Goal: Task Accomplishment & Management: Complete application form

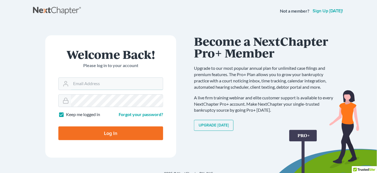
type input "[PERSON_NAME][EMAIL_ADDRESS][DOMAIN_NAME]"
click at [123, 133] on input "Log In" at bounding box center [110, 133] width 105 height 14
type input "Thinking..."
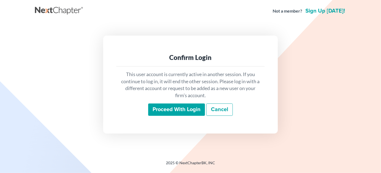
click at [215, 113] on link "Cancel" at bounding box center [219, 109] width 26 height 13
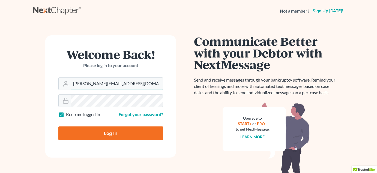
type input "white6305@sbcglobal.net"
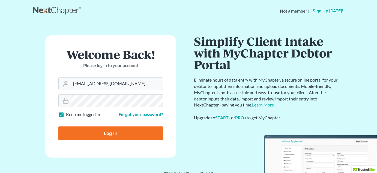
click at [111, 133] on input "Log In" at bounding box center [110, 133] width 105 height 14
type input "Thinking..."
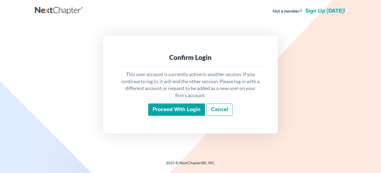
click at [181, 109] on input "Proceed with login" at bounding box center [176, 109] width 57 height 13
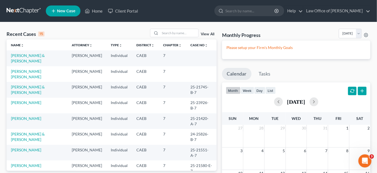
click at [68, 14] on link "New Case" at bounding box center [63, 10] width 35 height 11
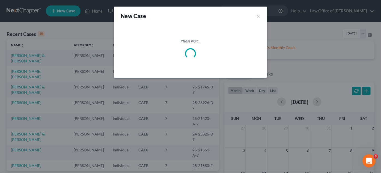
select select "8"
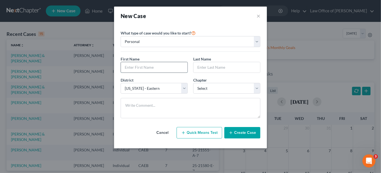
click at [162, 66] on input "text" at bounding box center [154, 67] width 67 height 10
type input "John"
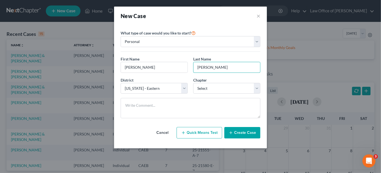
type input "Russo, Jr"
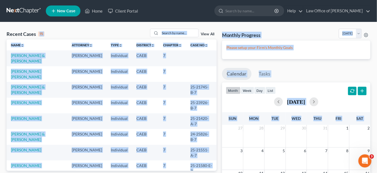
click at [127, 29] on div "Recent Cases 15 View All" at bounding box center [112, 34] width 210 height 11
click at [72, 43] on link "Attorney unfold_more expand_more expand_less" at bounding box center [82, 45] width 21 height 4
click at [170, 60] on td "7" at bounding box center [172, 58] width 27 height 16
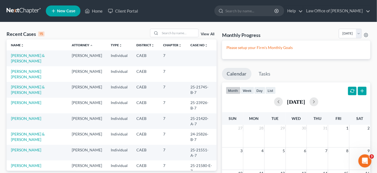
click at [68, 12] on span "New Case" at bounding box center [66, 11] width 18 height 4
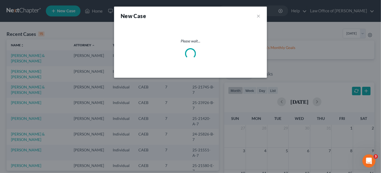
select select "8"
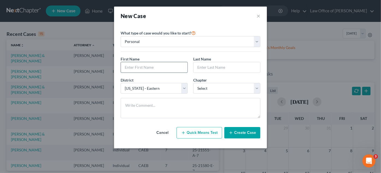
click at [154, 66] on input "text" at bounding box center [154, 67] width 67 height 10
click at [156, 91] on select "Select Alabama - Middle Alabama - Northern Alabama - Southern Alaska Arizona Ar…" at bounding box center [154, 88] width 67 height 11
click at [165, 89] on select "Select Alabama - Middle Alabama - Northern Alabama - Southern Alaska Arizona Ar…" at bounding box center [154, 88] width 67 height 11
click at [149, 66] on input "text" at bounding box center [154, 67] width 67 height 10
type input "John"
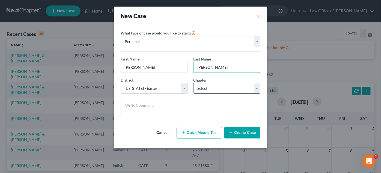
type input "Russo, Jr"
click at [227, 87] on select "Select 7 11 12 13" at bounding box center [226, 88] width 67 height 11
click at [219, 85] on select "Select 7 11 12 13" at bounding box center [226, 88] width 67 height 11
click at [257, 86] on select "Select 7 11 12 13" at bounding box center [226, 88] width 67 height 11
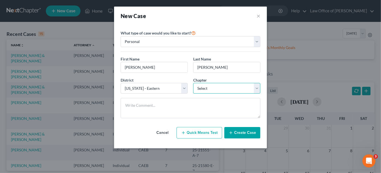
click at [257, 87] on select "Select 7 11 12 13" at bounding box center [226, 88] width 67 height 11
select select "0"
click at [193, 83] on select "Select 7 11 12 13" at bounding box center [226, 88] width 67 height 11
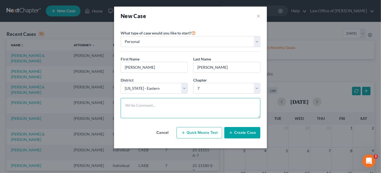
drag, startPoint x: 198, startPoint y: 98, endPoint x: 245, endPoint y: 131, distance: 57.0
click at [245, 131] on div "Please select case type * Bankruptcy Bankruptcy What type of case would you lik…" at bounding box center [190, 83] width 145 height 117
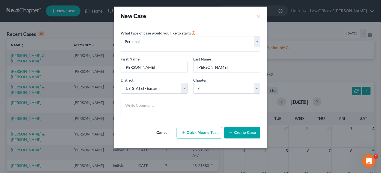
click at [237, 131] on button "Create Case" at bounding box center [242, 132] width 36 height 11
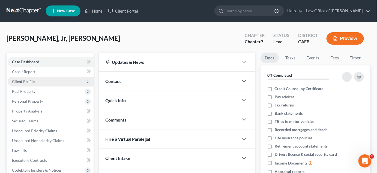
click at [83, 81] on span "Client Profile" at bounding box center [51, 81] width 86 height 10
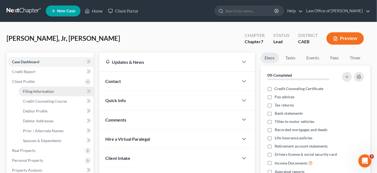
click at [53, 91] on link "Filing Information" at bounding box center [56, 91] width 75 height 10
select select "1"
select select "0"
select select "8"
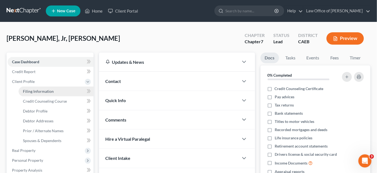
select select "4"
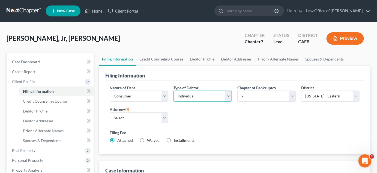
click at [230, 95] on select "Select Individual Joint" at bounding box center [203, 95] width 58 height 11
select select "1"
click at [174, 101] on select "Select Individual Joint" at bounding box center [203, 95] width 58 height 11
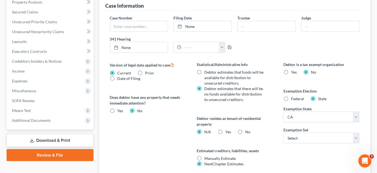
scroll to position [177, 0]
click at [359, 137] on select "Select 703 704" at bounding box center [322, 137] width 76 height 11
select select "1"
click at [284, 132] on select "Select 703 704" at bounding box center [322, 137] width 76 height 11
click at [245, 129] on label "No" at bounding box center [247, 131] width 5 height 5
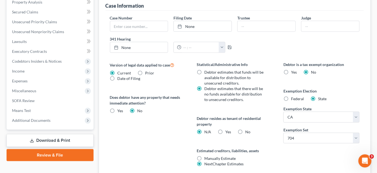
click at [248, 129] on input "No" at bounding box center [250, 131] width 4 height 4
radio input "true"
radio input "false"
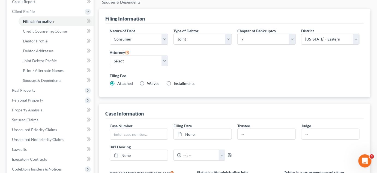
scroll to position [69, 0]
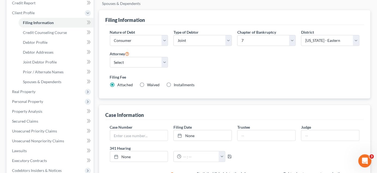
click at [345, 81] on div "Filing Fee Attached Waived Waived Installments Installments" at bounding box center [235, 80] width 250 height 13
click at [64, 31] on span "Credit Counseling Course" at bounding box center [45, 32] width 44 height 5
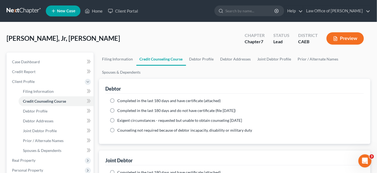
click at [118, 100] on label "Completed in the last 180 days and have certificate (attached)" at bounding box center [169, 100] width 103 height 5
click at [120, 100] on input "Completed in the last 180 days and have certificate (attached)" at bounding box center [122, 100] width 4 height 4
radio input "true"
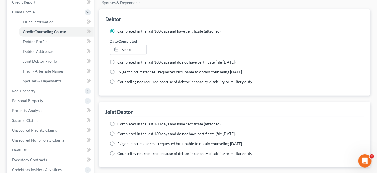
scroll to position [79, 0]
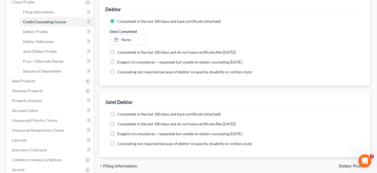
click at [160, 113] on span "Completed in the last 180 days and have certificate (attached)" at bounding box center [169, 113] width 103 height 5
click at [123, 113] on input "Completed in the last 180 days and have certificate (attached)" at bounding box center [122, 113] width 4 height 4
radio input "true"
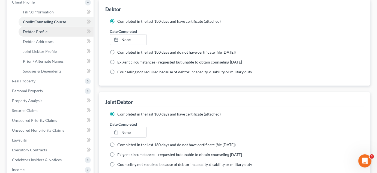
click at [48, 35] on link "Debtor Profile" at bounding box center [56, 32] width 75 height 10
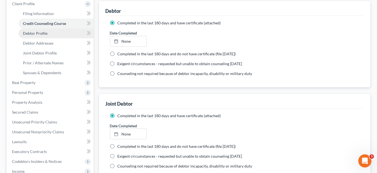
select select "1"
select select "0"
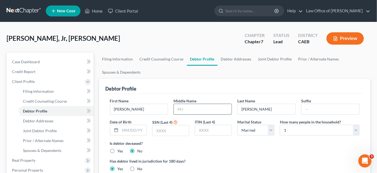
click at [196, 108] on input "text" at bounding box center [203, 109] width 58 height 10
type input "Raymond"
click at [269, 108] on input "Russo, Jr" at bounding box center [267, 109] width 58 height 10
type input "Russo"
click at [310, 109] on input "text" at bounding box center [331, 109] width 58 height 10
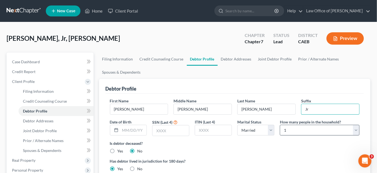
type input "Jr"
click at [359, 132] on select "Select 1 2 3 4 5 6 7 8 9 10 11 12 13 14 15 16 17 18 19 20" at bounding box center [320, 129] width 80 height 11
select select "1"
click at [280, 124] on select "Select 1 2 3 4 5 6 7 8 9 10 11 12 13 14 15 16 17 18 19 20" at bounding box center [320, 129] width 80 height 11
click at [176, 128] on input "text" at bounding box center [171, 130] width 37 height 10
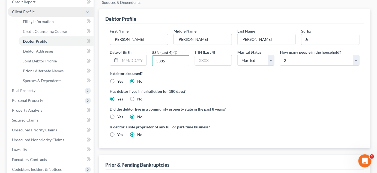
scroll to position [71, 0]
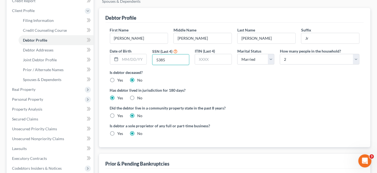
type input "5385"
click at [118, 113] on label "Yes" at bounding box center [121, 115] width 6 height 5
click at [120, 113] on input "Yes" at bounding box center [122, 115] width 4 height 4
radio input "true"
radio input "false"
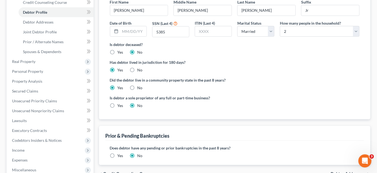
scroll to position [100, 0]
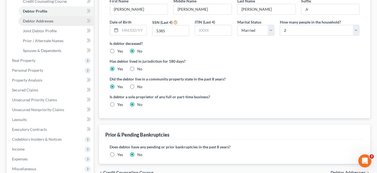
click at [51, 21] on span "Debtor Addresses" at bounding box center [38, 21] width 31 height 5
select select "0"
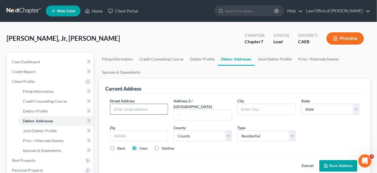
click at [148, 106] on input "text" at bounding box center [139, 109] width 58 height 10
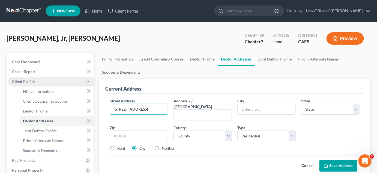
type input "102 Coralie Way"
type input "Folsom"
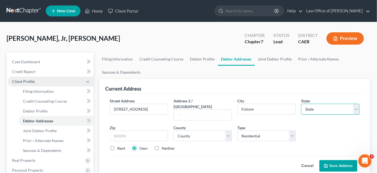
select select "4"
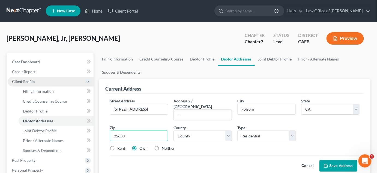
type input "95630"
select select "33"
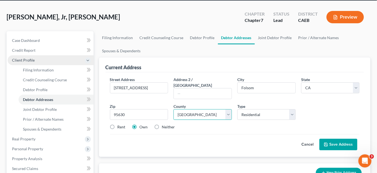
scroll to position [29, 0]
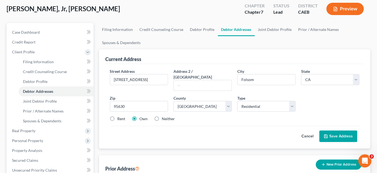
click at [341, 130] on button "Save Address" at bounding box center [339, 135] width 38 height 11
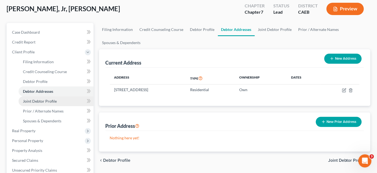
click at [47, 100] on span "Joint Debtor Profile" at bounding box center [40, 101] width 34 height 5
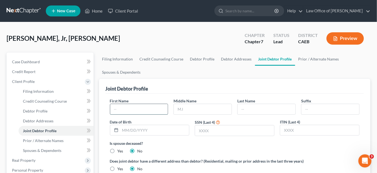
click at [136, 107] on input "text" at bounding box center [139, 109] width 58 height 10
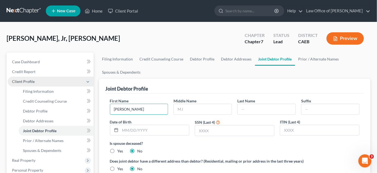
type input "Shelley"
type input "Ann"
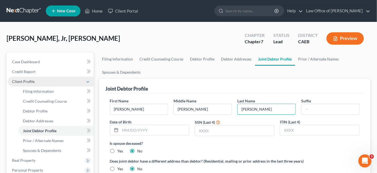
type input "Russo"
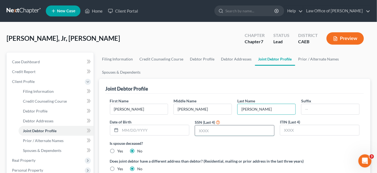
click at [209, 129] on input "text" at bounding box center [234, 130] width 79 height 10
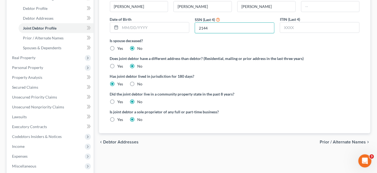
scroll to position [103, 0]
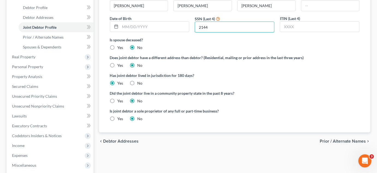
type input "2144"
click at [118, 100] on label "Yes" at bounding box center [121, 100] width 6 height 5
click at [120, 100] on input "Yes" at bounding box center [122, 100] width 4 height 4
radio input "true"
radio input "false"
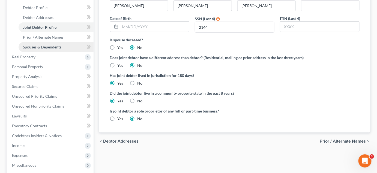
click at [60, 47] on span "Spouses & Dependents" at bounding box center [42, 46] width 38 height 5
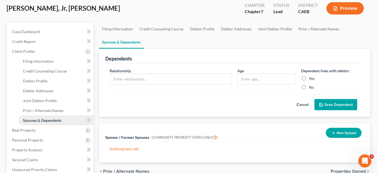
scroll to position [31, 0]
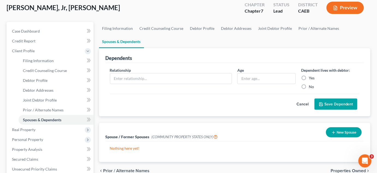
click at [345, 127] on button "New Spouse" at bounding box center [344, 132] width 36 height 10
click at [351, 114] on div "Relationship * Age Dependent lives with debtor: Yes No Cancel Save Dependent" at bounding box center [235, 90] width 259 height 54
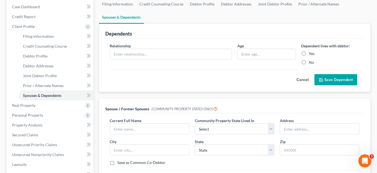
scroll to position [58, 0]
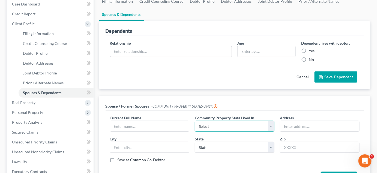
click at [272, 124] on select "Select AZ CA GU ID LA NV NM PR TX WA WI" at bounding box center [235, 125] width 80 height 11
select select "1"
click at [195, 120] on select "Select AZ CA GU ID LA NV NM PR TX WA WI" at bounding box center [235, 125] width 80 height 11
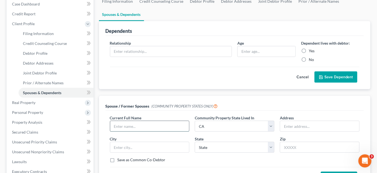
click at [161, 124] on input "text" at bounding box center [149, 126] width 79 height 10
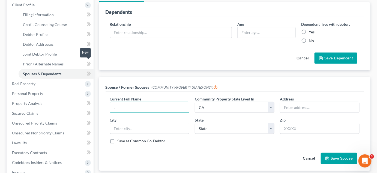
scroll to position [77, 0]
type input "."
click at [340, 157] on button "Save Spouse" at bounding box center [339, 157] width 37 height 11
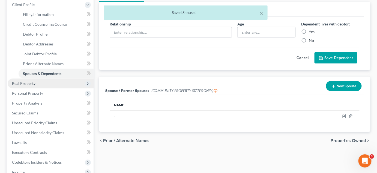
click at [32, 82] on span "Real Property" at bounding box center [23, 83] width 23 height 5
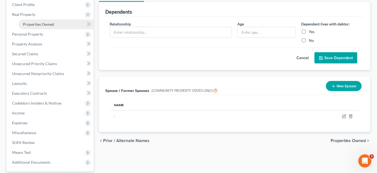
click at [48, 24] on span "Properties Owned" at bounding box center [38, 24] width 31 height 5
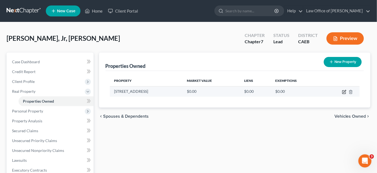
click at [346, 93] on icon "button" at bounding box center [344, 91] width 3 height 3
select select "4"
select select "33"
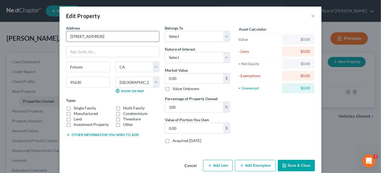
click at [108, 35] on input "102 Coralie Way" at bounding box center [112, 36] width 93 height 10
type input "1"
type input "Residence"
click at [74, 107] on label "Single Family" at bounding box center [85, 107] width 22 height 5
click at [76, 107] on input "Single Family" at bounding box center [78, 107] width 4 height 4
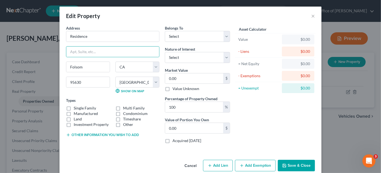
checkbox input "true"
click at [79, 50] on input "text" at bounding box center [112, 51] width 93 height 10
type input "102 Coralie Way"
click at [227, 36] on select "Select Debtor 1 Only Debtor 2 Only Debtor 1 And Debtor 2 Only At Least One Of T…" at bounding box center [197, 36] width 65 height 11
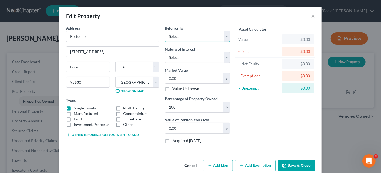
select select "4"
click at [165, 31] on select "Select Debtor 1 Only Debtor 2 Only Debtor 1 And Debtor 2 Only At Least One Of T…" at bounding box center [197, 36] width 65 height 11
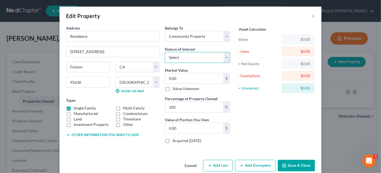
click at [225, 61] on select "Select Fee Simple Joint Tenant Life Estate Equitable Interest Future Interest T…" at bounding box center [197, 57] width 65 height 11
select select "0"
click at [165, 52] on select "Select Fee Simple Joint Tenant Life Estate Equitable Interest Future Interest T…" at bounding box center [197, 57] width 65 height 11
click at [187, 78] on input "0.00" at bounding box center [194, 78] width 58 height 10
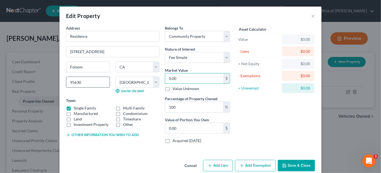
type input "5"
type input "5.00"
type input "53"
type input "53.00"
type input "530"
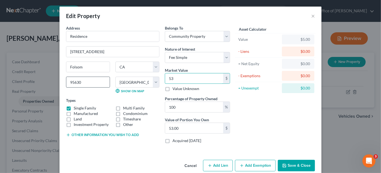
type input "530.00"
type input "5300"
type input "5,300.00"
type input "5,3000"
type input "53,000.00"
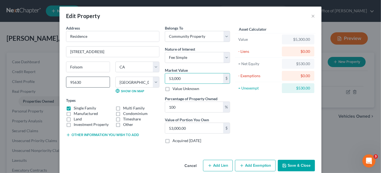
type input "53,0000"
type input "530,000.00"
click at [109, 135] on button "Other information you wish to add" at bounding box center [102, 134] width 73 height 4
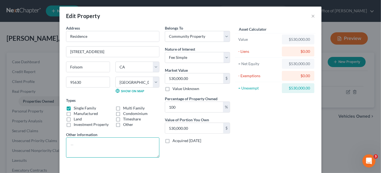
click at [75, 141] on textarea at bounding box center [112, 147] width 93 height 20
click at [82, 154] on textarea "APN:071-015-005-0000 Secured- Valon Mortgage $299,614.00, Patelco $99" at bounding box center [112, 147] width 93 height 20
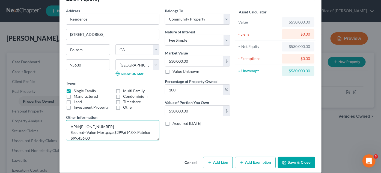
scroll to position [22, 0]
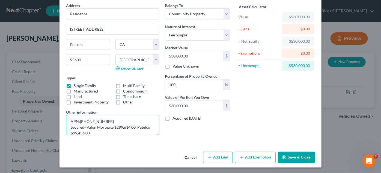
type textarea "APN:071-015-005-0000 Secured- Valon Mortgage $299,614.00, Patelco $99,456.00"
click at [257, 155] on button "Add Exemption" at bounding box center [255, 156] width 41 height 11
select select "2"
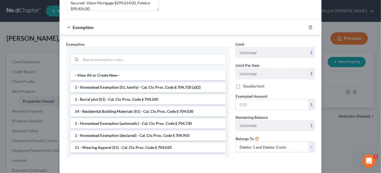
scroll to position [147, 0]
click at [205, 83] on li "1 - Homestead Exemption (S1, family) - Cal. Civ. Proc. Code § 704.730 (a)(2)" at bounding box center [147, 87] width 155 height 10
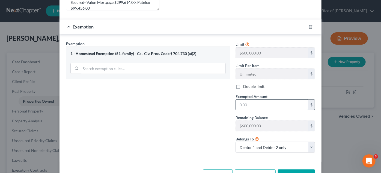
click at [251, 103] on input "text" at bounding box center [272, 104] width 72 height 10
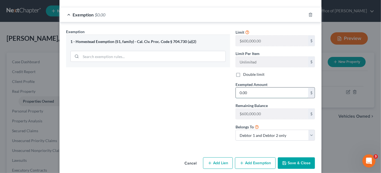
scroll to position [164, 0]
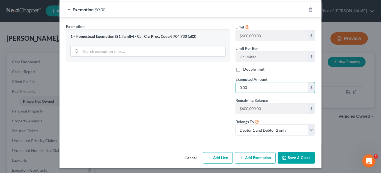
type input "0.00"
click at [300, 154] on button "Save & Close" at bounding box center [296, 157] width 37 height 11
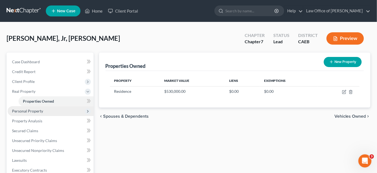
click at [37, 108] on span "Personal Property" at bounding box center [51, 111] width 86 height 10
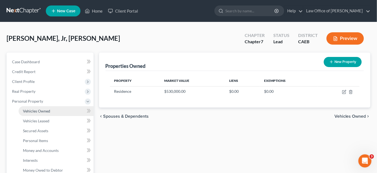
click at [46, 111] on span "Vehicles Owned" at bounding box center [36, 110] width 27 height 5
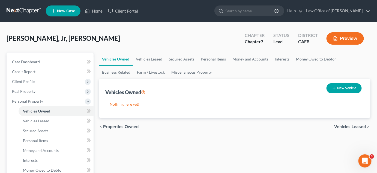
click at [348, 90] on button "New Vehicle" at bounding box center [344, 88] width 35 height 10
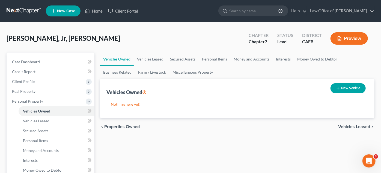
select select "0"
select select "2"
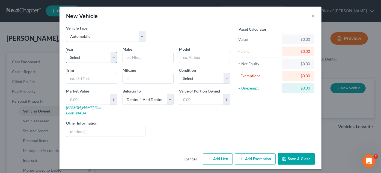
click at [111, 58] on select "Select 2026 2025 2024 2023 2022 2021 2020 2019 2018 2017 2016 2015 2014 2013 20…" at bounding box center [91, 57] width 51 height 11
select select "16"
click at [66, 52] on select "Select 2026 2025 2024 2023 2022 2021 2020 2019 2018 2017 2016 2015 2014 2013 20…" at bounding box center [91, 57] width 51 height 11
click at [141, 56] on input "text" at bounding box center [148, 57] width 50 height 10
type input "Ford"
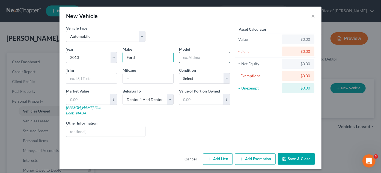
click at [198, 56] on input "text" at bounding box center [204, 57] width 50 height 10
type input "Escape"
click at [136, 77] on input "text" at bounding box center [148, 78] width 50 height 10
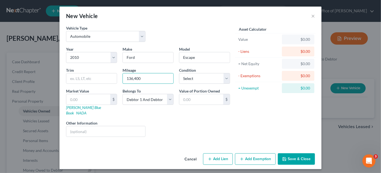
type input "136,400"
click at [263, 153] on button "Add Exemption" at bounding box center [255, 158] width 41 height 11
select select "2"
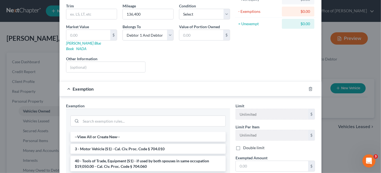
scroll to position [66, 0]
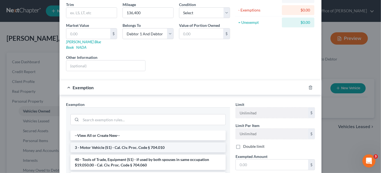
click at [199, 143] on li "3 - Motor Vehicle (S1) - Cal. Civ. Proc. Code § 704.010" at bounding box center [147, 147] width 155 height 10
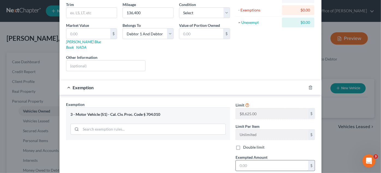
click at [254, 160] on input "text" at bounding box center [272, 165] width 72 height 10
type input "0.00"
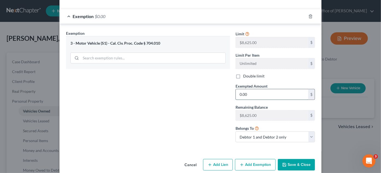
scroll to position [137, 0]
click at [301, 158] on button "Save & Close" at bounding box center [296, 163] width 37 height 11
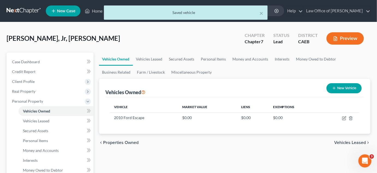
click at [347, 85] on button "New Vehicle" at bounding box center [344, 88] width 35 height 10
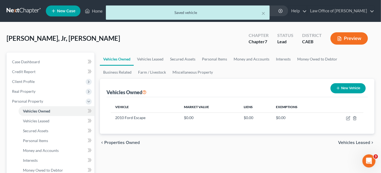
select select "0"
select select "2"
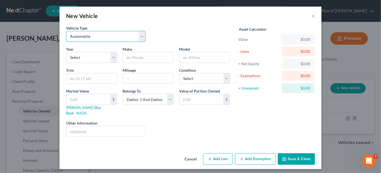
click at [144, 35] on select "Select Automobile Truck Trailer Watercraft Aircraft Motor Home Atv Other Vehicle" at bounding box center [105, 36] width 79 height 11
select select "1"
click at [66, 31] on select "Select Automobile Truck Trailer Watercraft Aircraft Motor Home Atv Other Vehicle" at bounding box center [105, 36] width 79 height 11
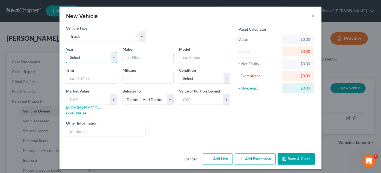
click at [98, 55] on select "Select 2026 2025 2024 2023 2022 2021 2020 2019 2018 2017 2016 2015 2014 2013 20…" at bounding box center [91, 57] width 51 height 11
select select "6"
click at [66, 52] on select "Select 2026 2025 2024 2023 2022 2021 2020 2019 2018 2017 2016 2015 2014 2013 20…" at bounding box center [91, 57] width 51 height 11
click at [151, 55] on input "text" at bounding box center [148, 57] width 50 height 10
type input "GMC"
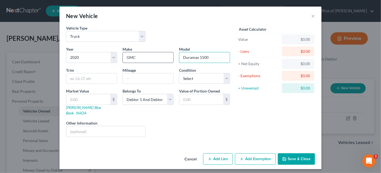
type input "Duramax 1500"
click at [139, 77] on input "text" at bounding box center [148, 78] width 50 height 10
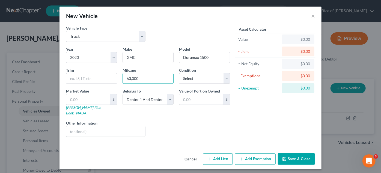
type input "63,000"
click at [260, 153] on button "Add Exemption" at bounding box center [255, 158] width 41 height 11
select select "2"
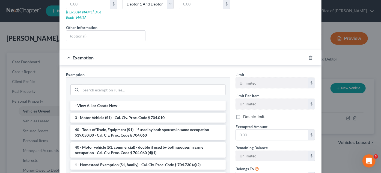
scroll to position [98, 0]
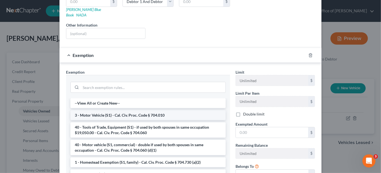
click at [186, 110] on li "3 - Motor Vehicle (S1) - Cal. Civ. Proc. Code § 704.010" at bounding box center [147, 115] width 155 height 10
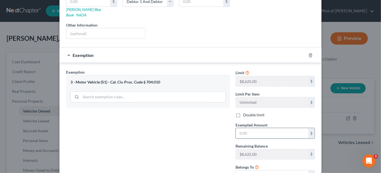
click at [258, 128] on input "text" at bounding box center [272, 133] width 72 height 10
type input "0.00"
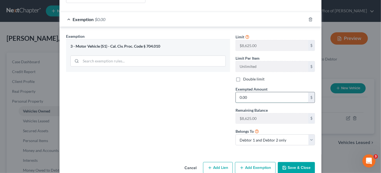
scroll to position [138, 0]
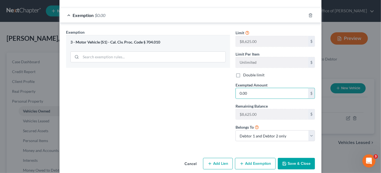
click at [299, 158] on button "Save & Close" at bounding box center [296, 162] width 37 height 11
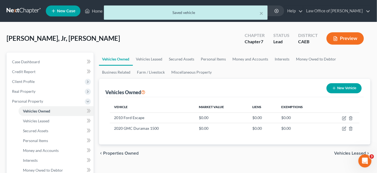
click at [344, 86] on button "New Vehicle" at bounding box center [344, 88] width 35 height 10
select select "0"
select select "2"
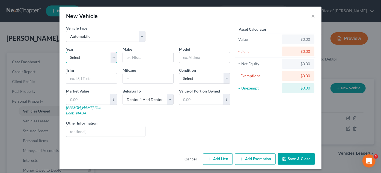
click at [114, 57] on select "Select 2026 2025 2024 2023 2022 2021 2020 2019 2018 2017 2016 2015 2014 2013 20…" at bounding box center [91, 57] width 51 height 11
select select "12"
click at [66, 52] on select "Select 2026 2025 2024 2023 2022 2021 2020 2019 2018 2017 2016 2015 2014 2013 20…" at bounding box center [91, 57] width 51 height 11
click at [143, 56] on input "text" at bounding box center [148, 57] width 50 height 10
type input "Chevrolet"
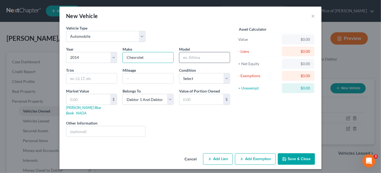
click at [198, 56] on input "text" at bounding box center [204, 57] width 50 height 10
type input "Cruz"
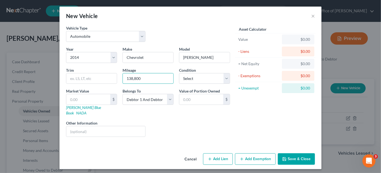
type input "138,800"
click at [263, 156] on button "Add Exemption" at bounding box center [255, 158] width 41 height 11
select select "2"
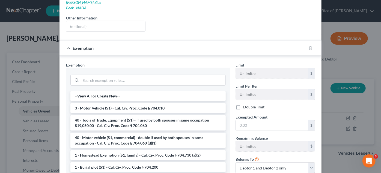
scroll to position [107, 0]
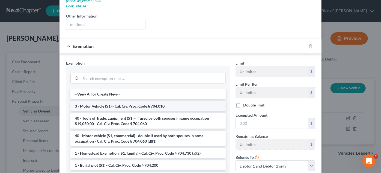
click at [181, 101] on li "3 - Motor Vehicle (S1) - Cal. Civ. Proc. Code § 704.010" at bounding box center [147, 106] width 155 height 10
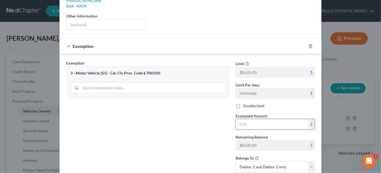
click at [272, 119] on input "text" at bounding box center [272, 124] width 72 height 10
type input "0.00"
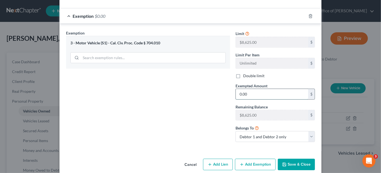
scroll to position [138, 0]
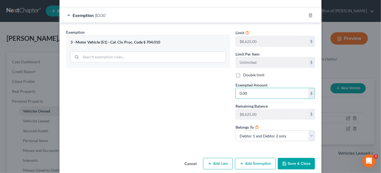
click at [301, 157] on button "Save & Close" at bounding box center [296, 162] width 37 height 11
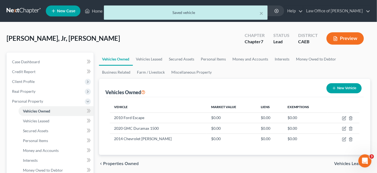
click at [345, 89] on button "New Vehicle" at bounding box center [344, 88] width 35 height 10
select select "0"
select select "2"
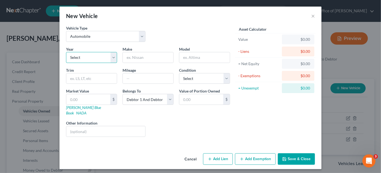
click at [115, 57] on select "Select 2026 2025 2024 2023 2022 2021 2020 2019 2018 2017 2016 2015 2014 2013 20…" at bounding box center [91, 57] width 51 height 11
select select "10"
click at [66, 52] on select "Select 2026 2025 2024 2023 2022 2021 2020 2019 2018 2017 2016 2015 2014 2013 20…" at bounding box center [91, 57] width 51 height 11
click at [145, 55] on input "text" at bounding box center [148, 57] width 50 height 10
type input "Honda"
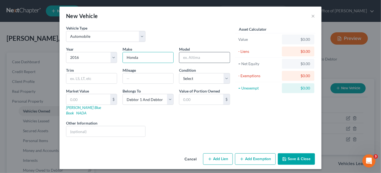
click at [197, 55] on input "text" at bounding box center [204, 57] width 50 height 10
type input "Accord"
click at [145, 76] on input "text" at bounding box center [148, 78] width 50 height 10
click at [130, 75] on input "86000" at bounding box center [148, 78] width 50 height 10
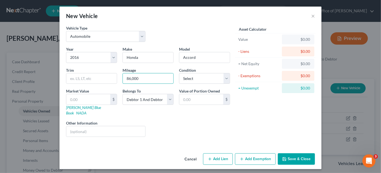
type input "86,000"
click at [218, 153] on button "Add Lien" at bounding box center [218, 158] width 30 height 11
select select "2"
select select "0"
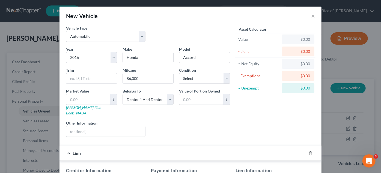
click at [311, 153] on line "button" at bounding box center [311, 153] width 0 height 1
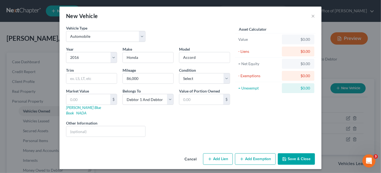
click at [265, 153] on button "Add Exemption" at bounding box center [255, 158] width 41 height 11
select select "2"
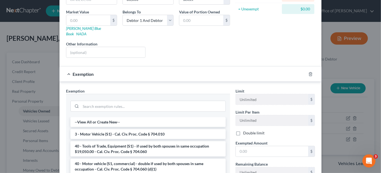
scroll to position [143, 0]
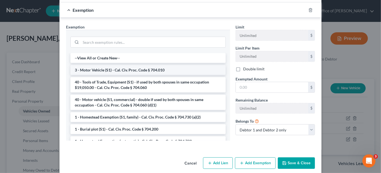
click at [182, 65] on li "3 - Motor Vehicle (S1) - Cal. Civ. Proc. Code § 704.010" at bounding box center [147, 70] width 155 height 10
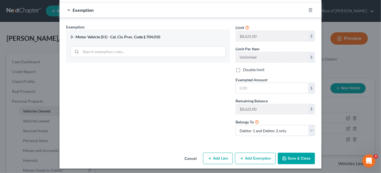
scroll to position [138, 0]
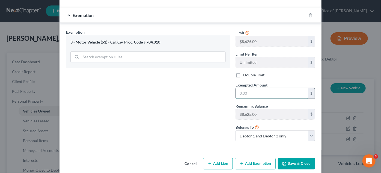
click at [259, 88] on input "text" at bounding box center [272, 93] width 72 height 10
type input "0.00"
click at [295, 157] on button "Save & Close" at bounding box center [296, 162] width 37 height 11
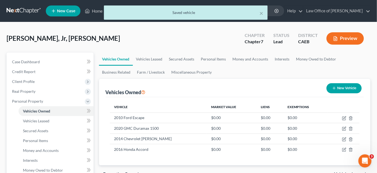
click at [346, 89] on button "New Vehicle" at bounding box center [344, 88] width 35 height 10
select select "0"
select select "2"
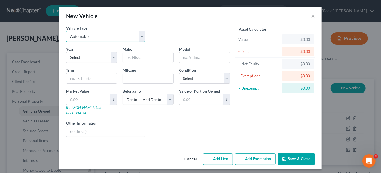
click at [139, 36] on select "Select Automobile Truck Trailer Watercraft Aircraft Motor Home Atv Other Vehicle" at bounding box center [105, 36] width 79 height 11
select select "7"
click at [66, 31] on select "Select Automobile Truck Trailer Watercraft Aircraft Motor Home Atv Other Vehicle" at bounding box center [105, 36] width 79 height 11
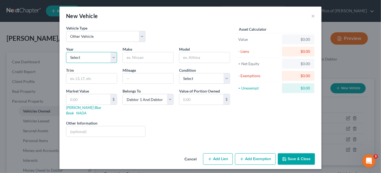
click at [106, 60] on select "Select 2026 2025 2024 2023 2022 2021 2020 2019 2018 2017 2016 2015 2014 2013 20…" at bounding box center [91, 57] width 51 height 11
select select "8"
click at [66, 52] on select "Select 2026 2025 2024 2023 2022 2021 2020 2019 2018 2017 2016 2015 2014 2013 20…" at bounding box center [91, 57] width 51 height 11
click at [148, 58] on input "text" at bounding box center [148, 57] width 50 height 10
type input "Harley Davidson"
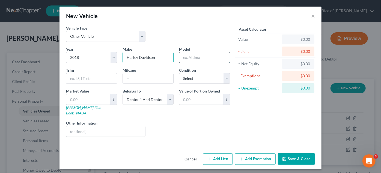
click at [206, 55] on input "text" at bounding box center [204, 57] width 50 height 10
type input "Street Glide"
click at [143, 77] on input "text" at bounding box center [148, 78] width 50 height 10
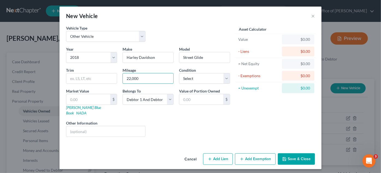
type input "22,000"
click at [258, 154] on button "Add Exemption" at bounding box center [255, 158] width 41 height 11
select select "2"
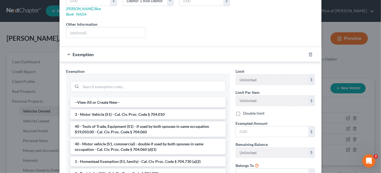
scroll to position [99, 0]
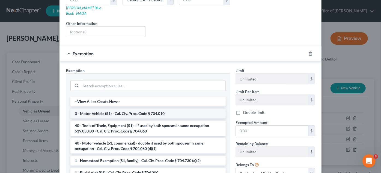
click at [176, 108] on li "3 - Motor Vehicle (S1) - Cal. Civ. Proc. Code § 704.010" at bounding box center [147, 113] width 155 height 10
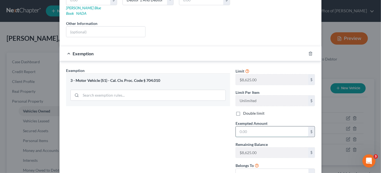
click at [257, 126] on input "text" at bounding box center [272, 131] width 72 height 10
type input "0.00"
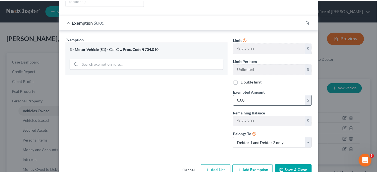
scroll to position [138, 0]
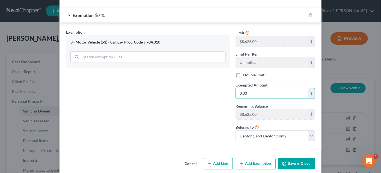
click at [301, 157] on button "Save & Close" at bounding box center [296, 162] width 37 height 11
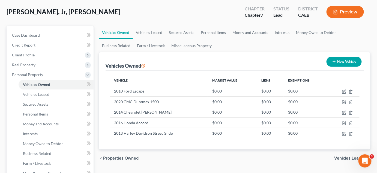
scroll to position [27, 0]
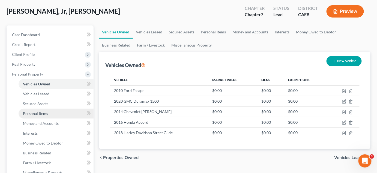
click at [54, 114] on link "Personal Items" at bounding box center [56, 113] width 75 height 10
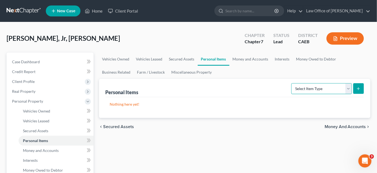
click at [349, 91] on select "Select Item Type Clothing Collectibles Of Value Electronics Firearms Household …" at bounding box center [322, 88] width 61 height 11
select select "household_goods"
click at [292, 83] on select "Select Item Type Clothing Collectibles Of Value Electronics Firearms Household …" at bounding box center [322, 88] width 61 height 11
click at [361, 90] on icon "submit" at bounding box center [358, 88] width 4 height 4
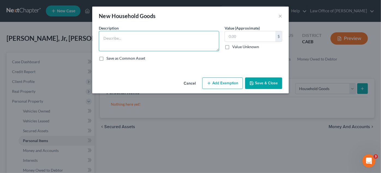
click at [106, 38] on textarea at bounding box center [159, 41] width 120 height 20
click at [211, 38] on textarea "Bedroom furniture $500.00, Living room furniture $350.00, DIning room furniture…" at bounding box center [159, 41] width 120 height 20
click at [207, 40] on textarea "Bedroom furniture $500.00, Living room furniture $350.00, DIning room furniture…" at bounding box center [159, 41] width 120 height 20
click at [149, 43] on textarea "Bedroom furniture $500.00, Living room furniture $350.00, Dining room furniture…" at bounding box center [159, 41] width 120 height 20
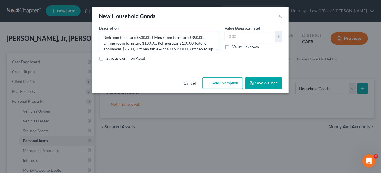
scroll to position [7, 0]
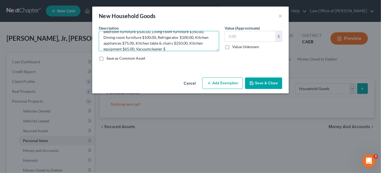
click at [150, 46] on textarea "Bedroom furniture $500.00, Living room furniture $350.00, Dining room furniture…" at bounding box center [159, 41] width 120 height 20
click at [149, 50] on textarea "Bedroom furniture $500.00, Living room furniture $350.00, Dining room furniture…" at bounding box center [159, 41] width 120 height 20
click at [168, 49] on textarea "Bedroom furniture $500.00, Living room furniture $350.00, Dining room furniture…" at bounding box center [159, 41] width 120 height 20
click at [113, 48] on textarea "Bedroom furniture $500.00, Living room furniture $350.00, Dining room furniture…" at bounding box center [159, 41] width 120 height 20
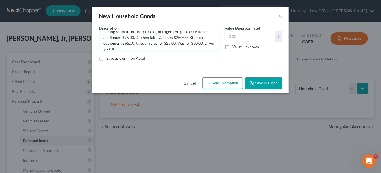
click at [129, 46] on textarea "Bedroom furniture $500.00, Living room furniture $350.00, Dining room furniture…" at bounding box center [159, 41] width 120 height 20
type textarea "Bedroom furniture $500.00, Living room furniture $350.00, Dining room furniture…"
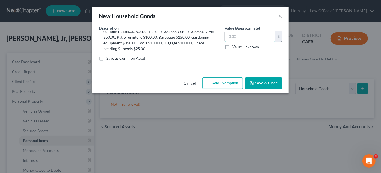
click at [237, 33] on input "text" at bounding box center [250, 36] width 50 height 10
type input "2,440.00"
click at [221, 79] on button "Add Exemption" at bounding box center [222, 82] width 41 height 11
select select "2"
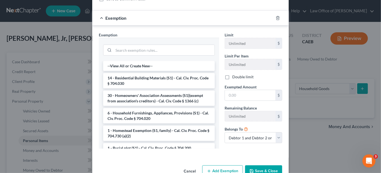
scroll to position [60, 0]
click at [179, 114] on li "6 - Household Furnishings, Appliances, Provisions (S1) - Cal. Civ. Proc. Code §…" at bounding box center [159, 115] width 112 height 15
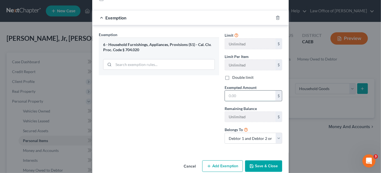
click at [241, 94] on input "text" at bounding box center [250, 95] width 50 height 10
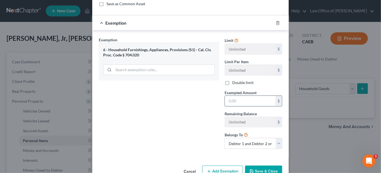
scroll to position [56, 0]
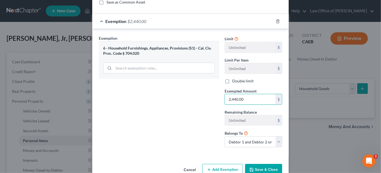
type input "2,440.00"
click at [269, 168] on button "Save & Close" at bounding box center [263, 169] width 37 height 11
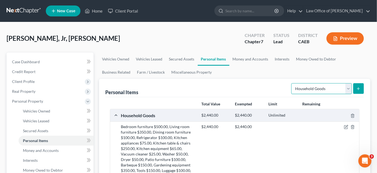
click at [349, 90] on select "Select Item Type Clothing Collectibles Of Value Electronics Firearms Household …" at bounding box center [322, 88] width 61 height 11
select select "electronics"
click at [292, 83] on select "Select Item Type Clothing Collectibles Of Value Electronics Firearms Household …" at bounding box center [322, 88] width 61 height 11
click at [359, 88] on line "submit" at bounding box center [359, 88] width 2 height 0
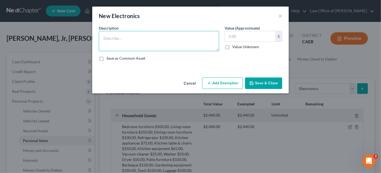
click at [110, 39] on textarea at bounding box center [159, 41] width 120 height 20
type textarea "4"
type textarea "T"
type textarea "4 TVs $350.00, 5 Cellular phones $2,500.00"
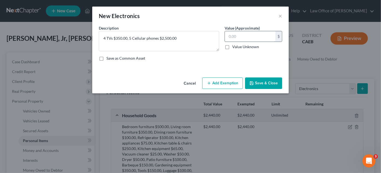
click at [240, 37] on input "text" at bounding box center [250, 36] width 50 height 10
type input "2,850.00"
click at [227, 81] on button "Add Exemption" at bounding box center [222, 82] width 41 height 11
select select "2"
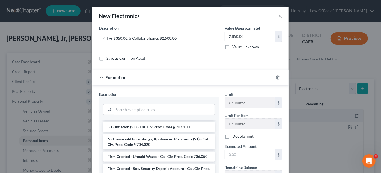
scroll to position [827, 0]
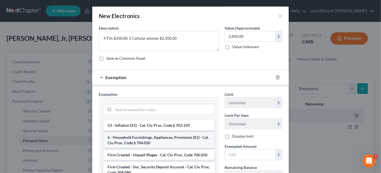
click at [171, 138] on li "6 - Household Furnishings, Appliances, Provisions (S1) - Cal. Civ. Proc. Code §…" at bounding box center [159, 139] width 112 height 15
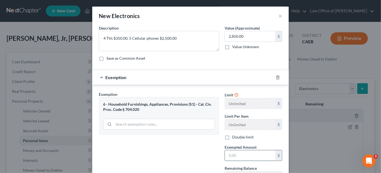
click at [239, 152] on input "text" at bounding box center [250, 155] width 50 height 10
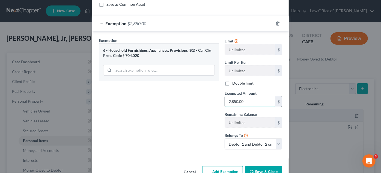
scroll to position [68, 0]
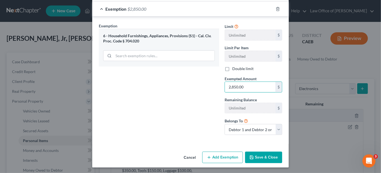
type input "2,850.00"
click at [262, 157] on button "Save & Close" at bounding box center [263, 156] width 37 height 11
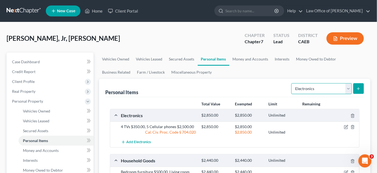
click at [349, 91] on select "Select Item Type Clothing Collectibles Of Value Electronics Firearms Household …" at bounding box center [322, 88] width 61 height 11
select select "sports_and_hobby_equipment"
click at [292, 83] on select "Select Item Type Clothing Collectibles Of Value Electronics Firearms Household …" at bounding box center [322, 88] width 61 height 11
click at [359, 91] on button "submit" at bounding box center [358, 88] width 11 height 11
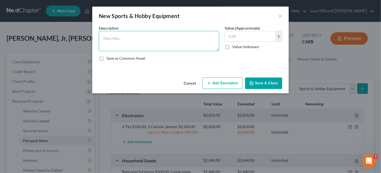
click at [108, 39] on textarea at bounding box center [159, 41] width 120 height 20
click at [154, 37] on textarea "Sports equipment $60.00, Csamera & accessories $100.00" at bounding box center [159, 41] width 120 height 20
click at [151, 38] on textarea "Sports equipment $60.00, Csamera & accessories $100.00" at bounding box center [159, 41] width 120 height 20
click at [203, 37] on textarea "Sports equipment $60.00, Camera & accessories $100.00" at bounding box center [159, 41] width 120 height 20
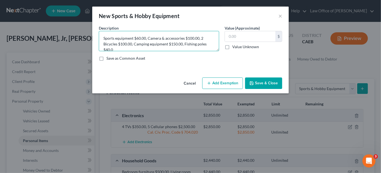
scroll to position [1, 0]
type textarea "Sports equipment $60.00, Camera & accessories $100.00, 2 Bicycles $100.00, Camp…"
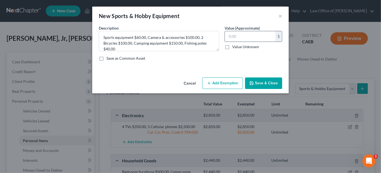
click at [234, 35] on input "text" at bounding box center [250, 36] width 50 height 10
type input "450.00"
click at [228, 86] on button "Add Exemption" at bounding box center [222, 82] width 41 height 11
select select "2"
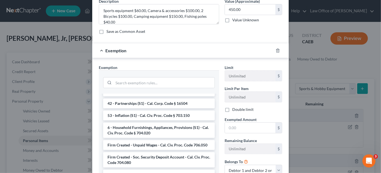
scroll to position [818, 0]
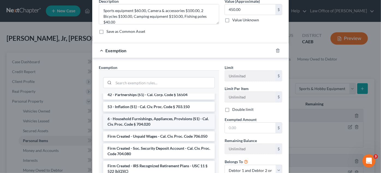
click at [153, 123] on li "6 - Household Furnishings, Appliances, Provisions (S1) - Cal. Civ. Proc. Code §…" at bounding box center [159, 121] width 112 height 15
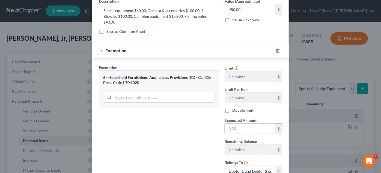
click at [239, 126] on input "text" at bounding box center [250, 128] width 50 height 10
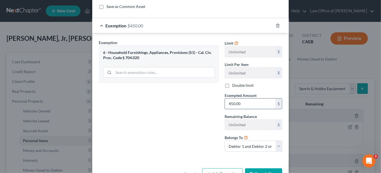
scroll to position [68, 0]
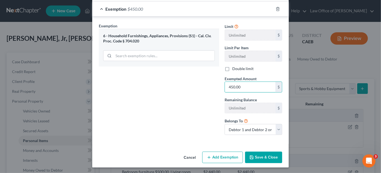
type input "450.00"
click at [265, 157] on button "Save & Close" at bounding box center [263, 156] width 37 height 11
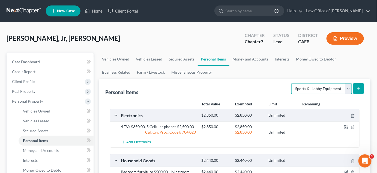
click at [349, 91] on select "Select Item Type Clothing Collectibles Of Value Electronics Firearms Household …" at bounding box center [322, 88] width 61 height 11
select select "firearms"
click at [292, 83] on select "Select Item Type Clothing Collectibles Of Value Electronics Firearms Household …" at bounding box center [322, 88] width 61 height 11
click at [359, 90] on icon "submit" at bounding box center [358, 88] width 4 height 4
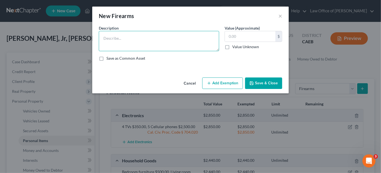
click at [111, 36] on textarea at bounding box center [159, 41] width 120 height 20
type textarea "6 Hand guns $700.00, 3 Rifles $600.00, 3 Shotguns $500.00"
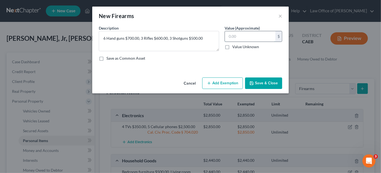
click at [233, 36] on input "text" at bounding box center [250, 36] width 50 height 10
type input "1,800.00"
click at [224, 81] on button "Add Exemption" at bounding box center [222, 82] width 41 height 11
select select "2"
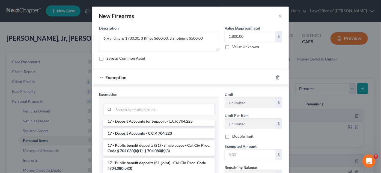
scroll to position [145, 0]
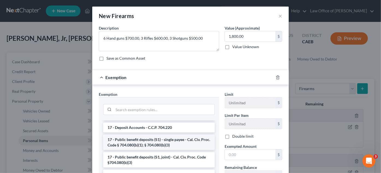
click at [179, 148] on li "17 - Public benefit deposits (S1) - single payee - Cal. Civ. Proc. Code § 704.0…" at bounding box center [159, 141] width 112 height 15
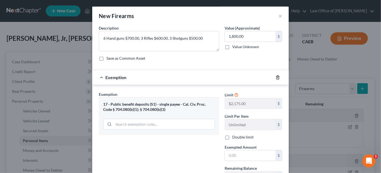
click at [277, 75] on icon "button" at bounding box center [278, 77] width 2 height 4
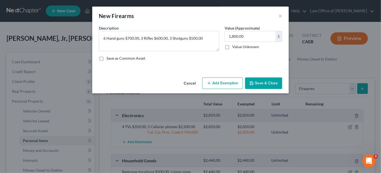
click at [233, 81] on button "Add Exemption" at bounding box center [222, 82] width 41 height 11
select select "2"
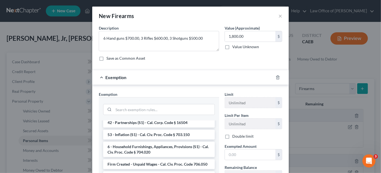
scroll to position [818, 0]
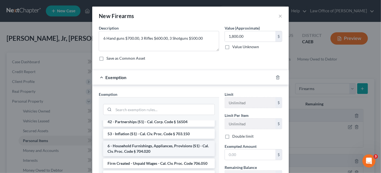
click at [161, 147] on li "6 - Household Furnishings, Appliances, Provisions (S1) - Cal. Civ. Proc. Code §…" at bounding box center [159, 148] width 112 height 15
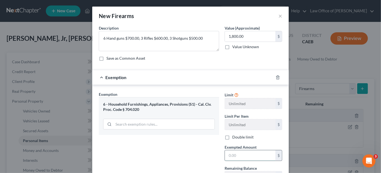
click at [244, 151] on input "text" at bounding box center [250, 155] width 50 height 10
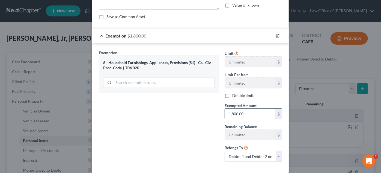
scroll to position [68, 0]
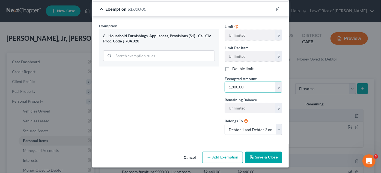
type input "1,800.00"
click at [264, 154] on button "Save & Close" at bounding box center [263, 156] width 37 height 11
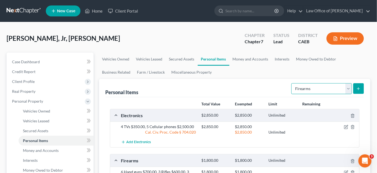
click at [350, 87] on select "Select Item Type Clothing Collectibles Of Value Electronics Firearms Household …" at bounding box center [322, 88] width 61 height 11
select select "clothing"
click at [292, 83] on select "Select Item Type Clothing Collectibles Of Value Electronics Firearms Household …" at bounding box center [322, 88] width 61 height 11
click at [359, 87] on icon "submit" at bounding box center [358, 88] width 4 height 4
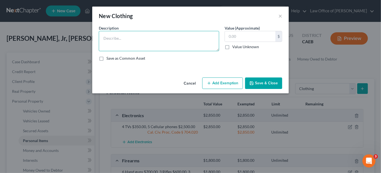
click at [140, 38] on textarea at bounding box center [159, 41] width 120 height 20
type textarea "Clothing"
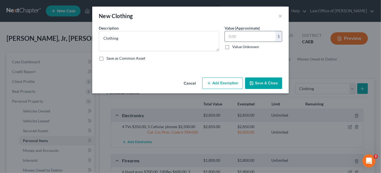
click at [245, 33] on input "text" at bounding box center [250, 36] width 50 height 10
type input "600.00"
click at [224, 81] on button "Add Exemption" at bounding box center [222, 82] width 41 height 11
select select "2"
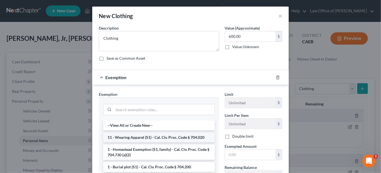
click at [193, 135] on li "11 - Wearing Apparel (S1) - Cal. Civ. Proc. Code § 704.020" at bounding box center [159, 137] width 112 height 10
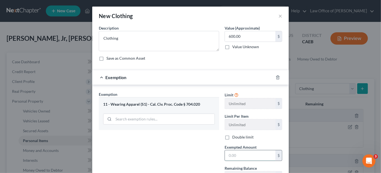
click at [240, 156] on input "text" at bounding box center [250, 155] width 50 height 10
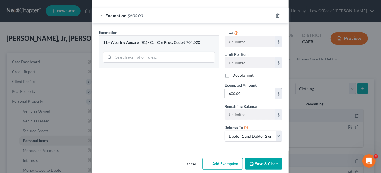
scroll to position [63, 0]
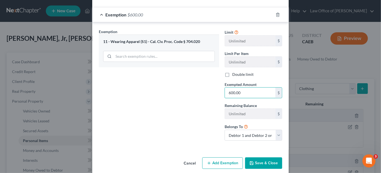
type input "600.00"
click at [261, 159] on button "Save & Close" at bounding box center [263, 162] width 37 height 11
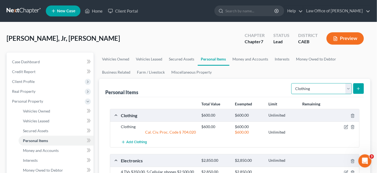
click at [351, 93] on select "Select Item Type Clothing Collectibles Of Value Electronics Firearms Household …" at bounding box center [322, 88] width 61 height 11
select select "jewelry"
click at [292, 83] on select "Select Item Type Clothing Collectibles Of Value Electronics Firearms Household …" at bounding box center [322, 88] width 61 height 11
click at [362, 89] on button "submit" at bounding box center [358, 88] width 11 height 11
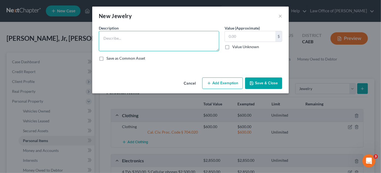
click at [109, 37] on textarea at bounding box center [159, 41] width 120 height 20
type textarea "Wedding rings $1,500.00, Watch $100.00"
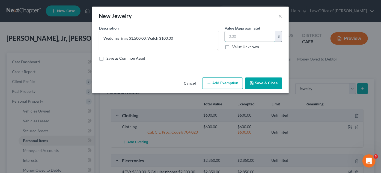
click at [234, 35] on input "text" at bounding box center [250, 36] width 50 height 10
type input "1,600.00"
click at [221, 81] on button "Add Exemption" at bounding box center [222, 82] width 41 height 11
select select "2"
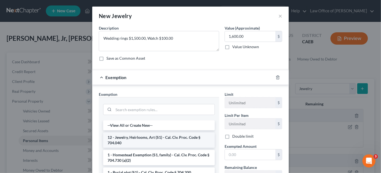
click at [186, 138] on li "12 - Jewelry, Heirlooms, Art (S1) - Cal. Civ. Proc. Code § 704.040" at bounding box center [159, 139] width 112 height 15
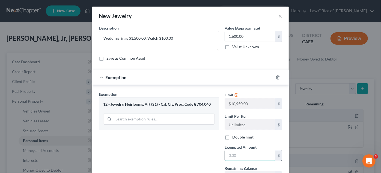
click at [237, 153] on input "text" at bounding box center [250, 155] width 50 height 10
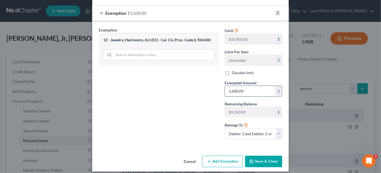
scroll to position [68, 0]
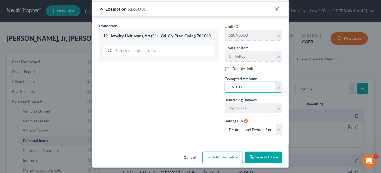
type input "1,600.00"
click at [258, 154] on button "Save & Close" at bounding box center [263, 156] width 37 height 11
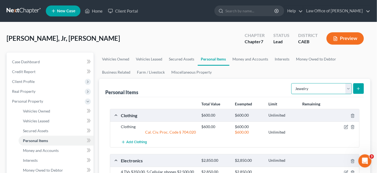
click at [350, 92] on select "Select Item Type Clothing Collectibles Of Value Electronics Firearms Household …" at bounding box center [322, 88] width 61 height 11
select select "pets"
click at [292, 83] on select "Select Item Type Clothing Collectibles Of Value Electronics Firearms Household …" at bounding box center [322, 88] width 61 height 11
click at [359, 88] on line "submit" at bounding box center [359, 88] width 2 height 0
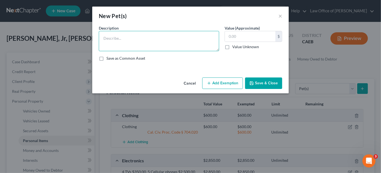
click at [110, 39] on textarea at bounding box center [159, 41] width 120 height 20
type textarea "2 Pocket bullys, 1 Mastiff"
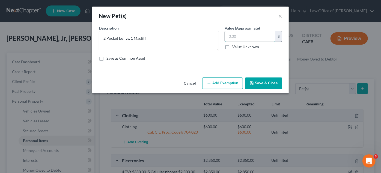
click at [242, 35] on input "text" at bounding box center [250, 36] width 50 height 10
type input "0.00"
click at [265, 82] on button "Save & Close" at bounding box center [263, 82] width 37 height 11
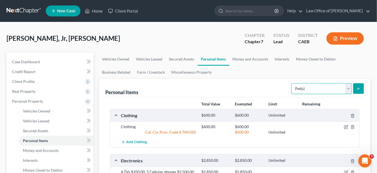
click at [349, 89] on select "Select Item Type Clothing Collectibles Of Value Electronics Firearms Household …" at bounding box center [322, 88] width 61 height 11
select select "other"
click at [292, 83] on select "Select Item Type Clothing Collectibles Of Value Electronics Firearms Household …" at bounding box center [322, 88] width 61 height 11
click at [359, 88] on line "submit" at bounding box center [359, 88] width 2 height 0
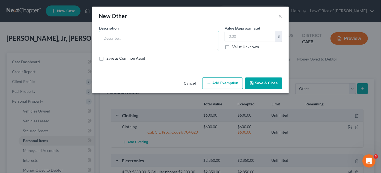
click at [112, 38] on textarea at bounding box center [159, 41] width 120 height 20
type textarea "Blood sugar machine $20.00, Dexacome $90.00, Dog crates $20.00"
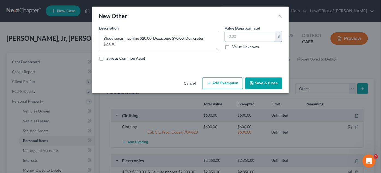
click at [239, 34] on input "text" at bounding box center [250, 36] width 50 height 10
type input "130.00"
click at [231, 83] on button "Add Exemption" at bounding box center [222, 82] width 41 height 11
select select "2"
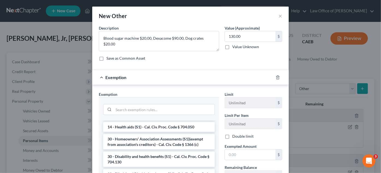
scroll to position [377, 0]
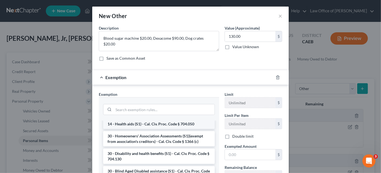
click at [180, 129] on li "14 - Health aids (S1) - Cal. Civ. Proc. Code § 704.050" at bounding box center [159, 124] width 112 height 10
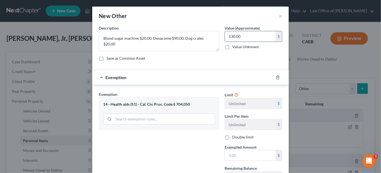
click at [243, 37] on input "130.00" at bounding box center [250, 36] width 50 height 10
type input "150.00"
click at [237, 153] on input "text" at bounding box center [250, 155] width 50 height 10
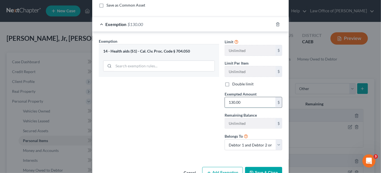
scroll to position [68, 0]
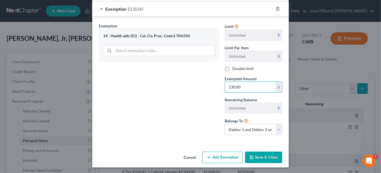
type input "130.00"
click at [223, 156] on button "Add Exemption" at bounding box center [222, 156] width 41 height 11
select select "2"
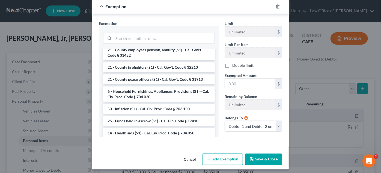
scroll to position [298, 0]
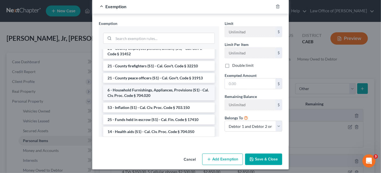
click at [176, 96] on li "6 - Household Furnishings, Appliances, Provisions (S1) - Cal. Civ. Proc. Code §…" at bounding box center [159, 92] width 112 height 15
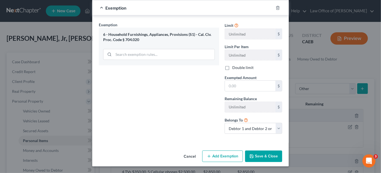
scroll to position [210, 0]
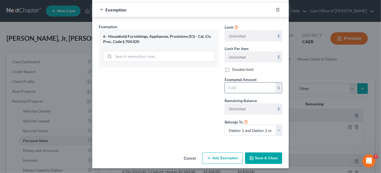
click at [245, 84] on input "text" at bounding box center [250, 87] width 50 height 10
type input "20.00"
click at [267, 157] on button "Save & Close" at bounding box center [263, 157] width 37 height 11
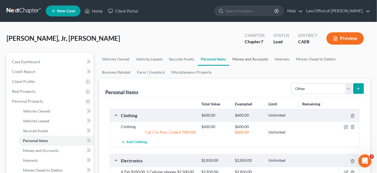
click at [248, 57] on link "Money and Accounts" at bounding box center [251, 58] width 42 height 13
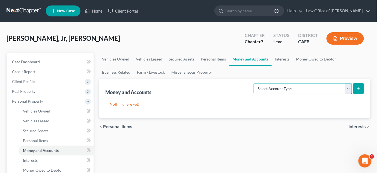
click at [346, 90] on select "Select Account Type Brokerage Cash on Hand Certificates of Deposit Checking Acc…" at bounding box center [303, 88] width 98 height 11
select select "cash_on_hand"
click at [255, 83] on select "Select Account Type Brokerage Cash on Hand Certificates of Deposit Checking Acc…" at bounding box center [303, 88] width 98 height 11
click at [359, 88] on line "submit" at bounding box center [359, 88] width 2 height 0
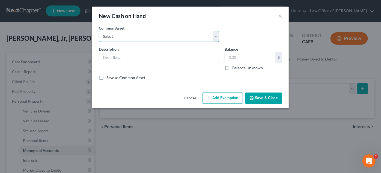
click at [156, 35] on select "Select Cash on Hand" at bounding box center [159, 36] width 120 height 11
select select "0"
click at [99, 31] on select "Select Cash on Hand" at bounding box center [159, 36] width 120 height 11
type input "Cash on Hand"
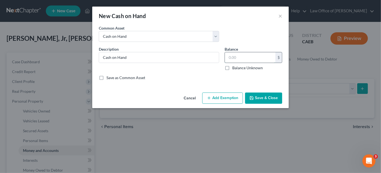
click at [232, 55] on input "text" at bounding box center [250, 57] width 50 height 10
type input "1.00"
click at [263, 98] on button "Save & Close" at bounding box center [263, 97] width 37 height 11
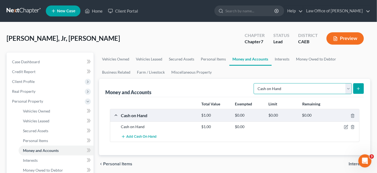
click at [352, 91] on select "Select Account Type Brokerage Cash on Hand Certificates of Deposit Checking Acc…" at bounding box center [303, 88] width 98 height 11
select select "checking"
click at [255, 83] on select "Select Account Type Brokerage Cash on Hand Certificates of Deposit Checking Acc…" at bounding box center [303, 88] width 98 height 11
click at [358, 89] on icon "submit" at bounding box center [358, 88] width 4 height 4
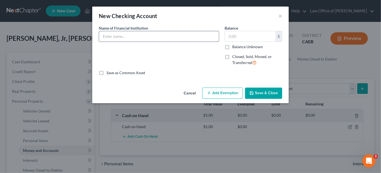
click at [111, 36] on input "text" at bounding box center [159, 36] width 120 height 10
type input "Schools First Credit Union 0707"
click at [226, 91] on button "Add Exemption" at bounding box center [222, 92] width 41 height 11
select select "2"
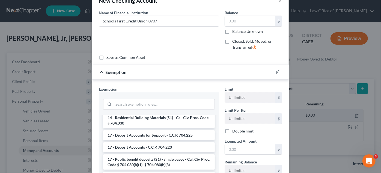
scroll to position [173, 0]
click at [176, 146] on li "17 - Deposit Accounts - C.C.P. 704.220" at bounding box center [159, 147] width 112 height 10
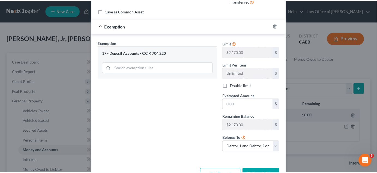
scroll to position [78, 0]
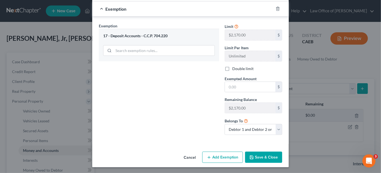
click at [266, 155] on button "Save & Close" at bounding box center [263, 156] width 37 height 11
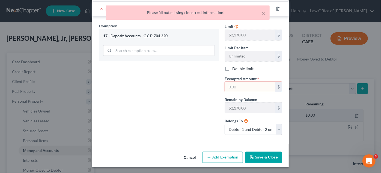
click at [239, 86] on input "text" at bounding box center [250, 87] width 50 height 10
type input "0.00"
click at [269, 155] on button "Save & Close" at bounding box center [263, 156] width 37 height 11
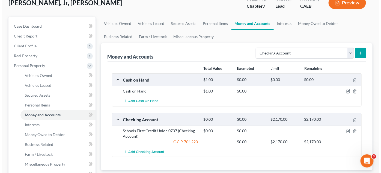
scroll to position [38, 0]
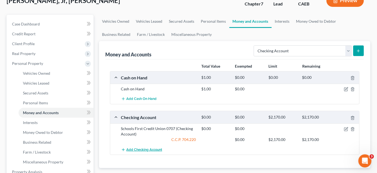
click at [144, 150] on span "Add Checking Account" at bounding box center [145, 149] width 36 height 4
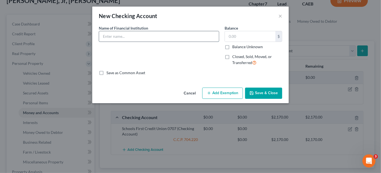
click at [125, 37] on input "text" at bounding box center [159, 36] width 120 height 10
type input "Patelco Credit Union Checking 4210"
click at [225, 92] on button "Add Exemption" at bounding box center [222, 92] width 41 height 11
select select "2"
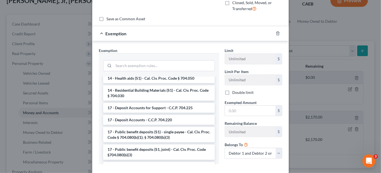
scroll to position [164, 0]
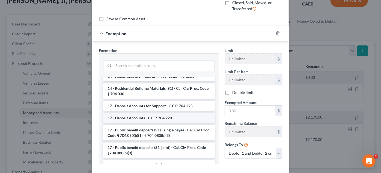
click at [184, 116] on li "17 - Deposit Accounts - C.C.P. 704.220" at bounding box center [159, 118] width 112 height 10
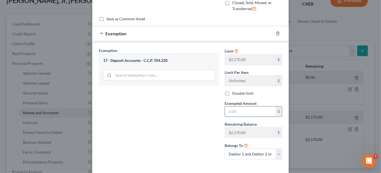
click at [248, 108] on input "text" at bounding box center [250, 111] width 50 height 10
type input "0.00"
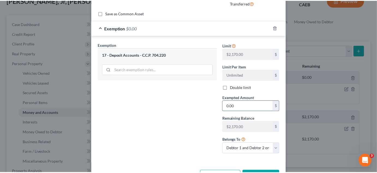
scroll to position [78, 0]
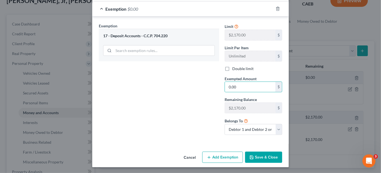
click at [266, 156] on button "Save & Close" at bounding box center [263, 156] width 37 height 11
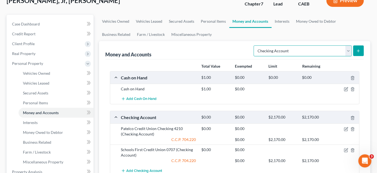
click at [348, 50] on select "Select Account Type Brokerage Cash on Hand Certificates of Deposit Checking Acc…" at bounding box center [303, 50] width 98 height 11
select select "other"
click at [255, 45] on select "Select Account Type Brokerage Cash on Hand Certificates of Deposit Checking Acc…" at bounding box center [303, 50] width 98 height 11
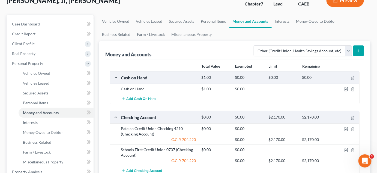
click at [357, 51] on icon "submit" at bounding box center [358, 51] width 4 height 4
click at [359, 51] on line "submit" at bounding box center [359, 51] width 2 height 0
click at [211, 22] on link "Personal Items" at bounding box center [214, 21] width 32 height 13
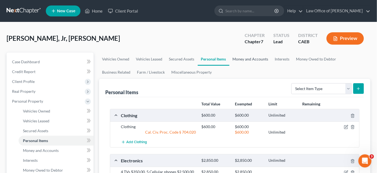
click at [251, 57] on link "Money and Accounts" at bounding box center [251, 58] width 42 height 13
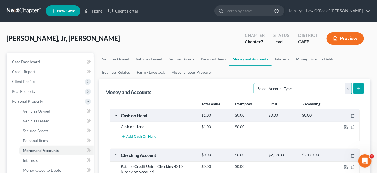
click at [351, 92] on select "Select Account Type Brokerage Cash on Hand Certificates of Deposit Checking Acc…" at bounding box center [303, 88] width 98 height 11
select select "other"
click at [255, 83] on select "Select Account Type Brokerage Cash on Hand Certificates of Deposit Checking Acc…" at bounding box center [303, 88] width 98 height 11
click at [364, 90] on button "submit" at bounding box center [358, 88] width 11 height 11
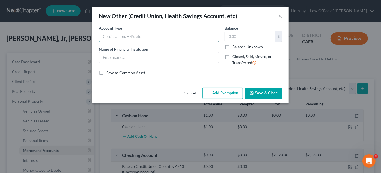
click at [130, 36] on input "text" at bounding box center [159, 36] width 120 height 10
type input "Venmo"
click at [109, 57] on input "text" at bounding box center [159, 57] width 120 height 10
type input "VENMO"
click at [229, 93] on button "Add Exemption" at bounding box center [222, 92] width 41 height 11
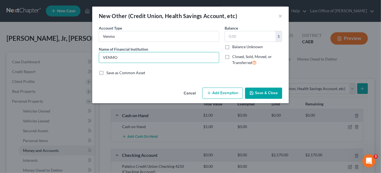
select select "2"
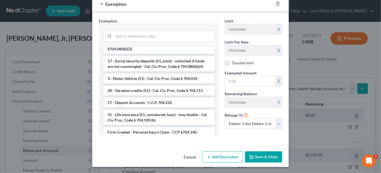
scroll to position [777, 0]
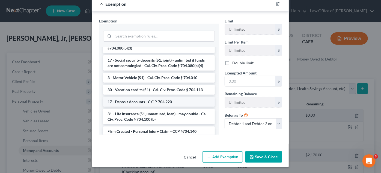
click at [181, 101] on li "17 - Deposit Accounts - C.C.P. 704.220" at bounding box center [159, 102] width 112 height 10
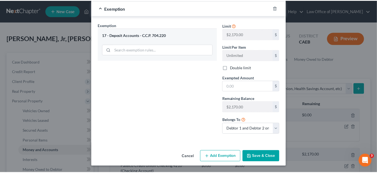
scroll to position [78, 0]
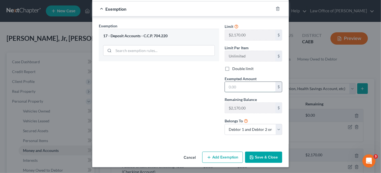
click at [242, 84] on input "text" at bounding box center [250, 87] width 50 height 10
type input "0.00"
click at [270, 152] on button "Save & Close" at bounding box center [263, 156] width 37 height 11
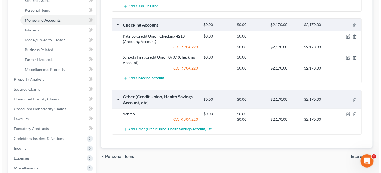
scroll to position [131, 0]
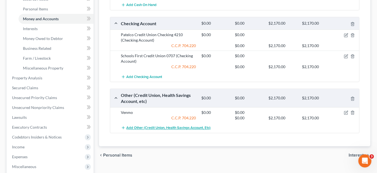
click at [148, 128] on span "Add Other (Credit Union, Health Savings Account, etc)" at bounding box center [169, 128] width 84 height 4
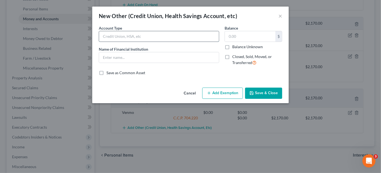
click at [127, 35] on input "text" at bounding box center [159, 36] width 120 height 10
type input "PayPal Balance account"
click at [131, 57] on input "text" at bounding box center [159, 57] width 120 height 10
type input "PayPal Balance account"
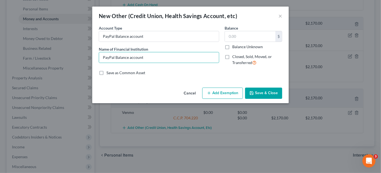
click at [227, 92] on button "Add Exemption" at bounding box center [222, 92] width 41 height 11
select select "2"
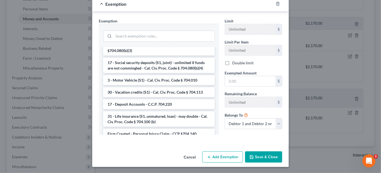
scroll to position [776, 0]
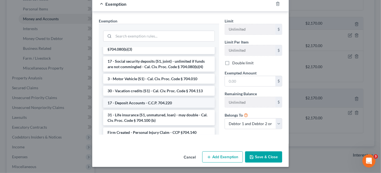
click at [181, 106] on li "17 - Deposit Accounts - C.C.P. 704.220" at bounding box center [159, 103] width 112 height 10
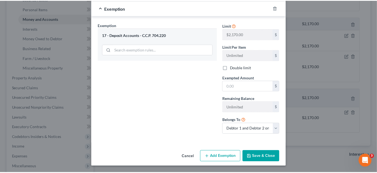
scroll to position [78, 0]
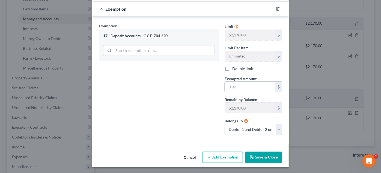
click at [242, 87] on input "text" at bounding box center [250, 87] width 50 height 10
type input "0.00"
click at [268, 156] on button "Save & Close" at bounding box center [263, 156] width 37 height 11
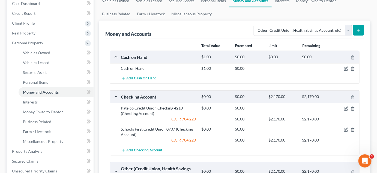
scroll to position [56, 0]
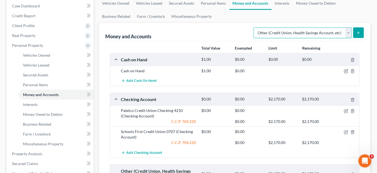
click at [347, 32] on select "Select Account Type Brokerage Cash on Hand Certificates of Deposit Checking Acc…" at bounding box center [303, 32] width 98 height 11
select select "savings"
click at [255, 27] on select "Select Account Type Brokerage Cash on Hand Certificates of Deposit Checking Acc…" at bounding box center [303, 32] width 98 height 11
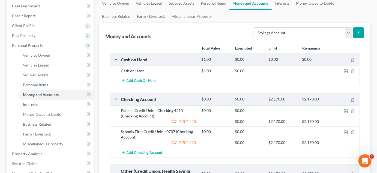
click at [359, 33] on line "submit" at bounding box center [359, 33] width 2 height 0
click at [283, 5] on link "Interests" at bounding box center [282, 3] width 21 height 13
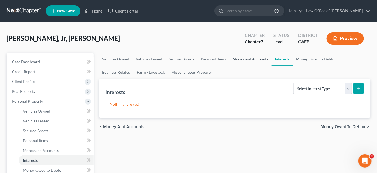
click at [248, 57] on link "Money and Accounts" at bounding box center [251, 58] width 42 height 13
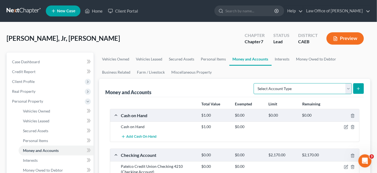
click at [352, 89] on select "Select Account Type Brokerage Cash on Hand Certificates of Deposit Checking Acc…" at bounding box center [303, 88] width 98 height 11
select select "savings"
click at [255, 83] on select "Select Account Type Brokerage Cash on Hand Certificates of Deposit Checking Acc…" at bounding box center [303, 88] width 98 height 11
click at [362, 87] on button "submit" at bounding box center [358, 88] width 11 height 11
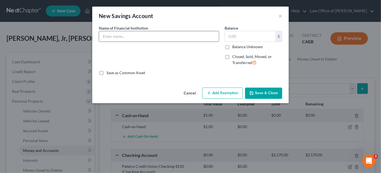
click at [119, 35] on input "text" at bounding box center [159, 36] width 120 height 10
type input "Schools First Credit Union Savings 0061"
click at [228, 94] on button "Add Exemption" at bounding box center [222, 92] width 41 height 11
select select "2"
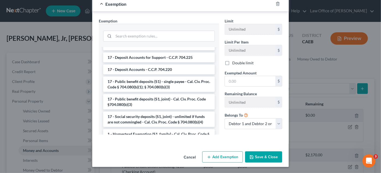
scroll to position [7, 0]
click at [180, 72] on li "17 - Deposit Accounts - C.C.P. 704.220" at bounding box center [159, 69] width 112 height 10
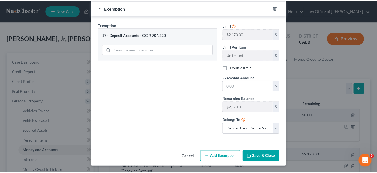
scroll to position [78, 0]
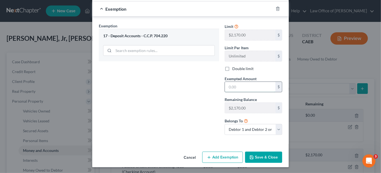
click at [238, 87] on input "text" at bounding box center [250, 87] width 50 height 10
type input "0.00"
click at [263, 155] on button "Save & Close" at bounding box center [263, 156] width 37 height 11
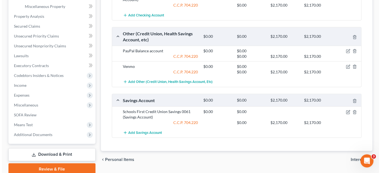
scroll to position [204, 0]
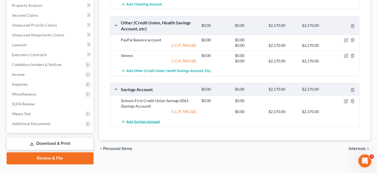
click at [145, 119] on span "Add Savings Account" at bounding box center [144, 121] width 34 height 4
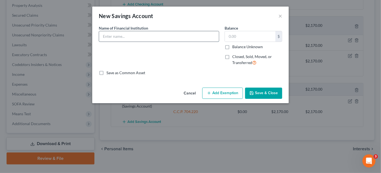
click at [117, 38] on input "text" at bounding box center [159, 36] width 120 height 10
type input "Schools First Credit Union Savings 0012"
click at [229, 92] on button "Add Exemption" at bounding box center [222, 92] width 41 height 11
select select "2"
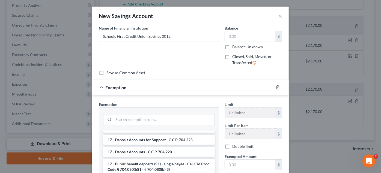
scroll to position [7, 0]
click at [180, 148] on li "17 - Deposit Accounts - C.C.P. 704.220" at bounding box center [159, 152] width 112 height 10
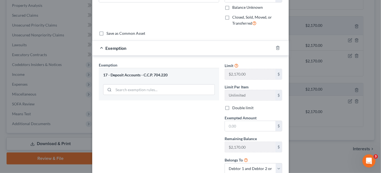
scroll to position [42, 0]
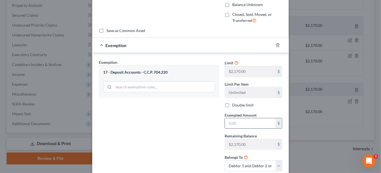
click at [238, 121] on input "text" at bounding box center [250, 123] width 50 height 10
type input "0.00"
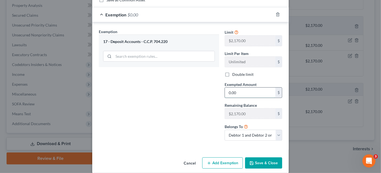
scroll to position [78, 0]
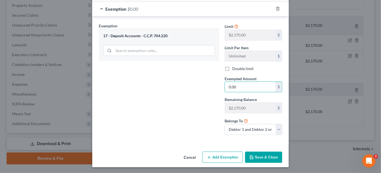
click at [268, 160] on button "Save & Close" at bounding box center [263, 156] width 37 height 11
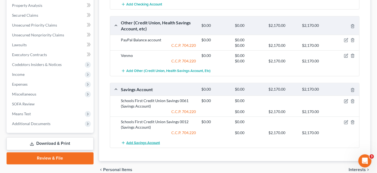
click at [148, 140] on span "Add Savings Account" at bounding box center [144, 142] width 34 height 4
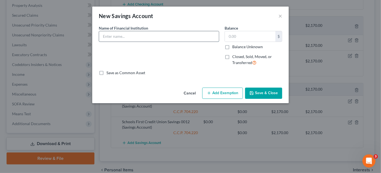
click at [122, 37] on input "text" at bounding box center [159, 36] width 120 height 10
type input "Patelco Credit Union Savings 7100"
click at [229, 93] on button "Add Exemption" at bounding box center [222, 92] width 41 height 11
select select "2"
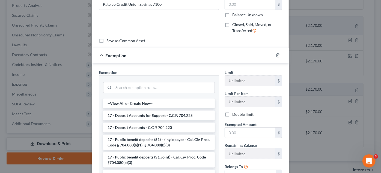
scroll to position [34, 0]
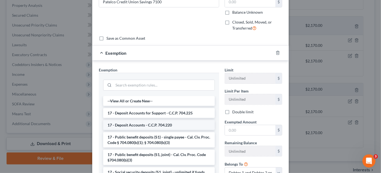
click at [186, 123] on li "17 - Deposit Accounts - C.C.P. 704.220" at bounding box center [159, 125] width 112 height 10
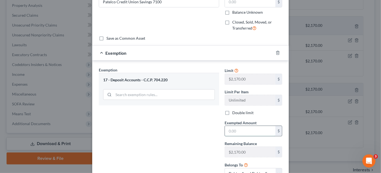
click at [236, 127] on input "text" at bounding box center [250, 131] width 50 height 10
type input "0.00"
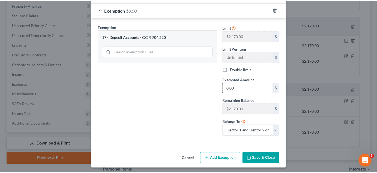
scroll to position [78, 0]
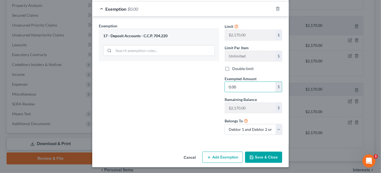
click at [266, 154] on button "Save & Close" at bounding box center [263, 156] width 37 height 11
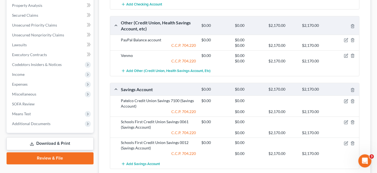
click at [336, 27] on div "Other (Credit Union, Health Savings Account, etc) $0.00 $0.00 $2,170.00 $2,170.…" at bounding box center [239, 26] width 242 height 12
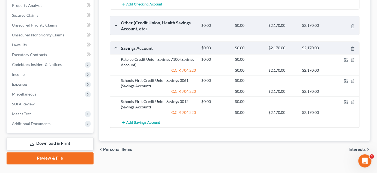
click at [116, 24] on div "Other (Credit Union, Health Savings Account, etc) $0.00 $0.00 $2,170.00 $2,170.…" at bounding box center [233, 25] width 247 height 18
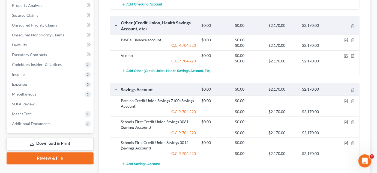
click at [365, 37] on div "Money and Accounts Select Account Type Brokerage Cash on Hand Certificates of D…" at bounding box center [235, 28] width 272 height 307
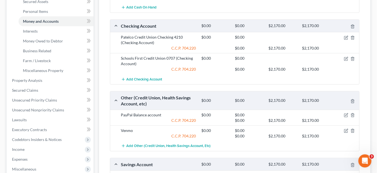
click at [369, 44] on div "Money and Accounts Select Account Type Brokerage Cash on Hand Certificates of D…" at bounding box center [235, 103] width 272 height 307
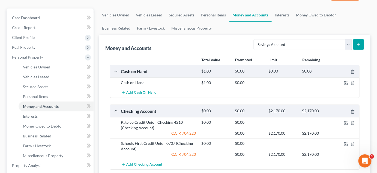
scroll to position [43, 0]
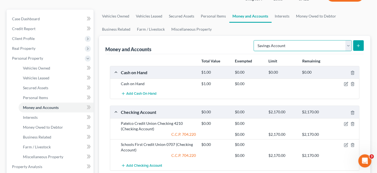
click at [349, 45] on select "Select Account Type Brokerage Cash on Hand Certificates of Deposit Checking Acc…" at bounding box center [303, 45] width 98 height 11
select select "money_market"
click at [255, 40] on select "Select Account Type Brokerage Cash on Hand Certificates of Deposit Checking Acc…" at bounding box center [303, 45] width 98 height 11
click at [359, 45] on line "submit" at bounding box center [359, 45] width 0 height 2
click at [280, 16] on link "Interests" at bounding box center [282, 16] width 21 height 13
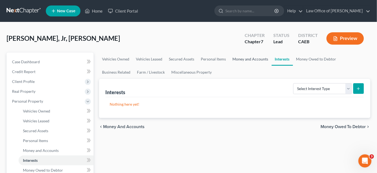
click at [254, 61] on link "Money and Accounts" at bounding box center [251, 58] width 42 height 13
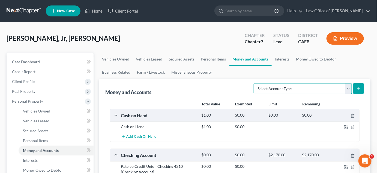
click at [340, 89] on select "Select Account Type Brokerage Cash on Hand Certificates of Deposit Checking Acc…" at bounding box center [303, 88] width 98 height 11
select select "money_market"
click at [255, 83] on select "Select Account Type Brokerage Cash on Hand Certificates of Deposit Checking Acc…" at bounding box center [303, 88] width 98 height 11
click at [359, 88] on icon "submit" at bounding box center [358, 88] width 4 height 4
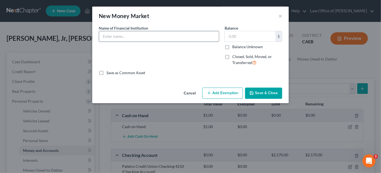
click at [119, 34] on input "text" at bounding box center [159, 36] width 120 height 10
type input "Patelco Money Market Savings"
click at [228, 93] on button "Add Exemption" at bounding box center [222, 92] width 41 height 11
select select "2"
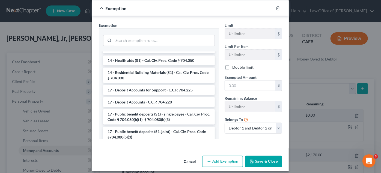
scroll to position [105, 0]
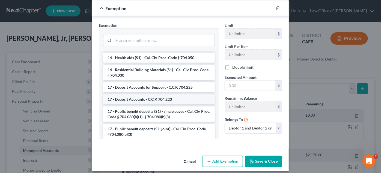
click at [185, 100] on li "17 - Deposit Accounts - C.C.P. 704.220" at bounding box center [159, 99] width 112 height 10
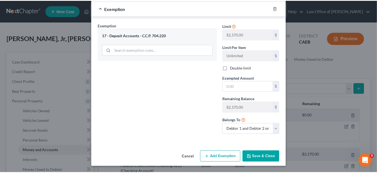
scroll to position [78, 0]
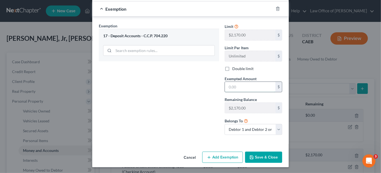
click at [245, 85] on input "text" at bounding box center [250, 87] width 50 height 10
type input "0.00"
click at [268, 154] on button "Save & Close" at bounding box center [263, 156] width 37 height 11
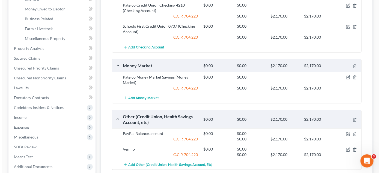
scroll to position [161, 0]
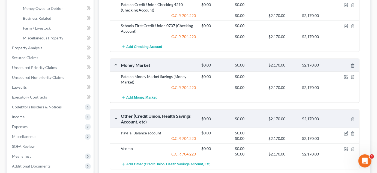
click at [146, 95] on span "Add Money Market" at bounding box center [142, 97] width 30 height 4
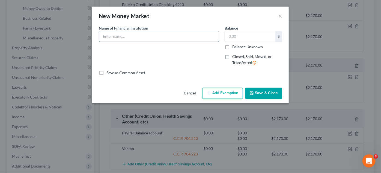
click at [130, 34] on input "text" at bounding box center [159, 36] width 120 height 10
type input "Schools First Credit Union Money Market"
click at [228, 94] on button "Add Exemption" at bounding box center [222, 92] width 41 height 11
select select "2"
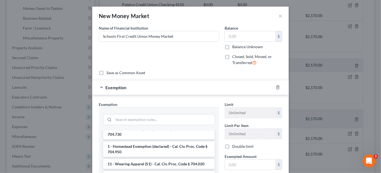
scroll to position [68, 0]
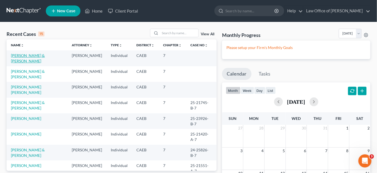
click at [45, 55] on link "[PERSON_NAME] & [PERSON_NAME]" at bounding box center [28, 58] width 34 height 10
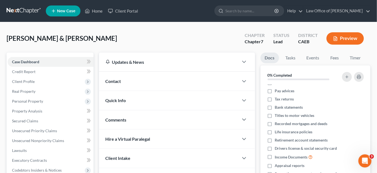
scroll to position [8, 0]
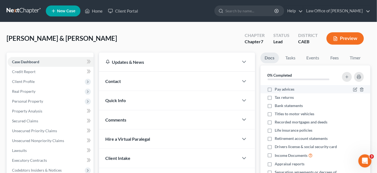
click at [275, 88] on label "Pay advices" at bounding box center [285, 88] width 20 height 5
click at [277, 88] on input "Pay advices" at bounding box center [279, 88] width 4 height 4
checkbox input "true"
click at [275, 96] on label "Tax returns" at bounding box center [284, 96] width 19 height 5
click at [277, 96] on input "Tax returns" at bounding box center [279, 96] width 4 height 4
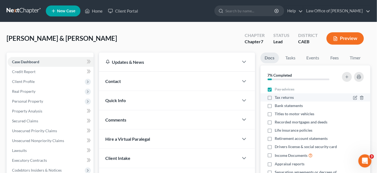
checkbox input "true"
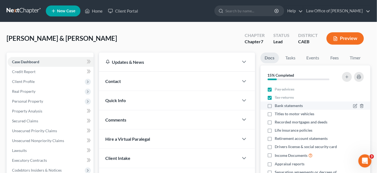
click at [275, 105] on label "Bank statements" at bounding box center [289, 105] width 28 height 5
click at [277, 105] on input "Bank statements" at bounding box center [279, 105] width 4 height 4
checkbox input "true"
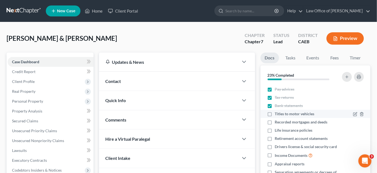
click at [275, 114] on label "Titles to motor vehicles" at bounding box center [295, 113] width 40 height 5
click at [277, 114] on input "Titles to motor vehicles" at bounding box center [279, 113] width 4 height 4
checkbox input "true"
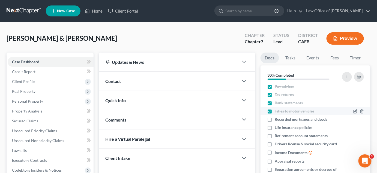
scroll to position [16, 0]
click at [275, 116] on label "Recorded mortgages and deeds" at bounding box center [301, 118] width 53 height 5
click at [277, 116] on input "Recorded mortgages and deeds" at bounding box center [279, 118] width 4 height 4
checkbox input "true"
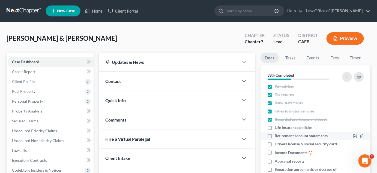
click at [275, 133] on label "Retirement account statements" at bounding box center [301, 135] width 53 height 5
click at [277, 133] on input "Retirement account statements" at bounding box center [279, 135] width 4 height 4
checkbox input "true"
click at [275, 141] on label "Drivers license & social security card" at bounding box center [306, 143] width 62 height 5
click at [277, 141] on input "Drivers license & social security card" at bounding box center [279, 143] width 4 height 4
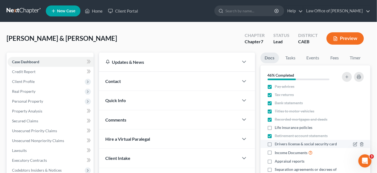
checkbox input "true"
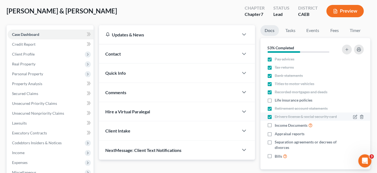
scroll to position [28, 0]
click at [275, 153] on label "Bills" at bounding box center [281, 155] width 13 height 6
click at [277, 153] on input "Bills" at bounding box center [279, 154] width 4 height 4
checkbox input "true"
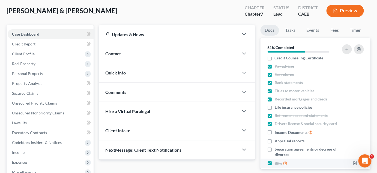
scroll to position [0, 0]
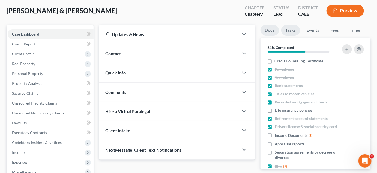
click at [291, 29] on link "Tasks" at bounding box center [290, 30] width 19 height 11
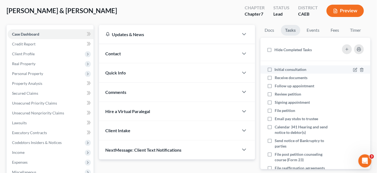
click at [275, 68] on label "Initial consultation" at bounding box center [293, 69] width 36 height 5
click at [277, 68] on input "Initial consultation" at bounding box center [279, 69] width 4 height 4
checkbox input "true"
click at [275, 77] on label "Receive documents" at bounding box center [293, 77] width 37 height 5
click at [277, 77] on input "Receive documents" at bounding box center [279, 77] width 4 height 4
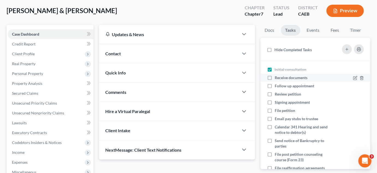
checkbox input "true"
click at [275, 85] on label "Follow up appointment" at bounding box center [297, 85] width 44 height 5
click at [277, 85] on input "Follow up appointment" at bounding box center [279, 85] width 4 height 4
checkbox input "true"
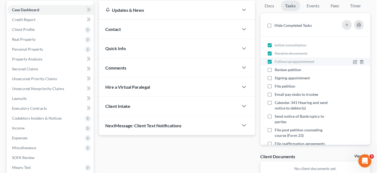
scroll to position [54, 0]
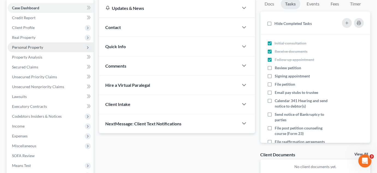
click at [51, 49] on span "Personal Property" at bounding box center [51, 47] width 86 height 10
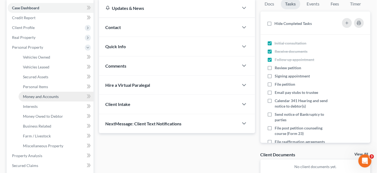
click at [57, 98] on span "Money and Accounts" at bounding box center [41, 96] width 36 height 5
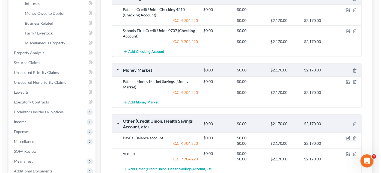
scroll to position [159, 0]
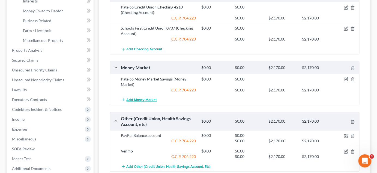
click at [144, 98] on span "Add Money Market" at bounding box center [142, 99] width 30 height 4
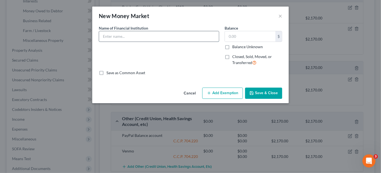
click at [125, 37] on input "text" at bounding box center [159, 36] width 120 height 10
type input "S"
click at [282, 14] on button "×" at bounding box center [280, 16] width 4 height 7
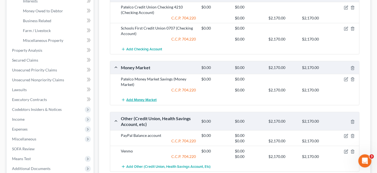
click at [147, 98] on span "Add Money Market" at bounding box center [142, 99] width 30 height 4
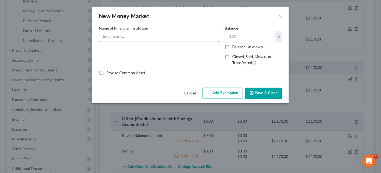
click at [164, 36] on input "text" at bounding box center [159, 36] width 120 height 10
type input "Schools First Credit Union Money Market"
click at [228, 92] on button "Add Exemption" at bounding box center [222, 92] width 41 height 11
select select "2"
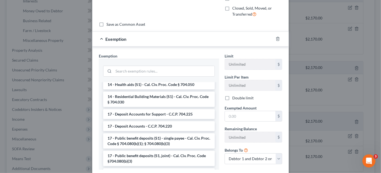
scroll to position [111, 0]
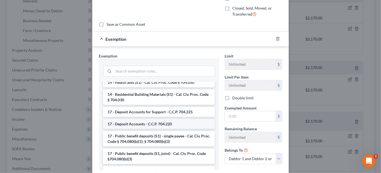
click at [174, 124] on li "17 - Deposit Accounts - C.C.P. 704.220" at bounding box center [159, 124] width 112 height 10
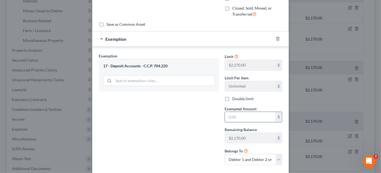
click at [240, 115] on input "text" at bounding box center [250, 117] width 50 height 10
type input "0.00"
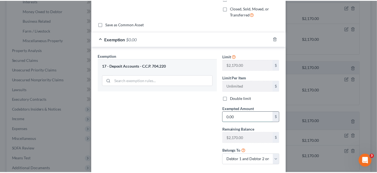
scroll to position [78, 0]
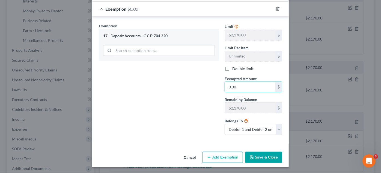
click at [263, 156] on button "Save & Close" at bounding box center [263, 156] width 37 height 11
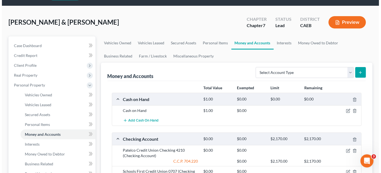
scroll to position [0, 0]
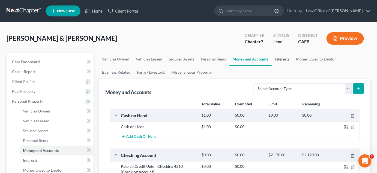
click at [283, 60] on link "Interests" at bounding box center [282, 58] width 21 height 13
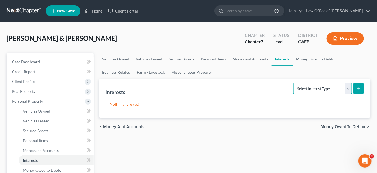
click at [352, 90] on select "Select Interest Type 401K Annuity Bond Education IRA Government Bond Government…" at bounding box center [322, 88] width 59 height 11
select select "401k"
click at [294, 83] on select "Select Interest Type 401K Annuity Bond Education IRA Government Bond Government…" at bounding box center [322, 88] width 59 height 11
click at [360, 88] on line "submit" at bounding box center [359, 88] width 2 height 0
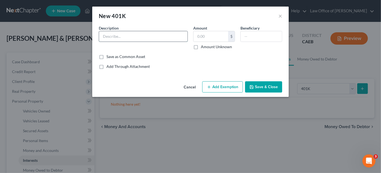
click at [130, 36] on input "text" at bounding box center [143, 36] width 88 height 10
type input "Capital Group American Funds 401(k) 5089 ($30,231.62 as of */*/*)"
click at [201, 47] on label "Amount Unknown" at bounding box center [216, 46] width 31 height 5
click at [203, 47] on input "Amount Unknown" at bounding box center [205, 46] width 4 height 4
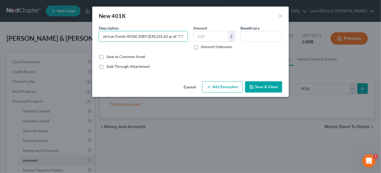
checkbox input "true"
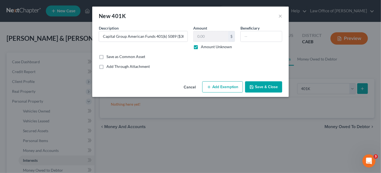
click at [226, 87] on button "Add Exemption" at bounding box center [222, 86] width 41 height 11
select select "2"
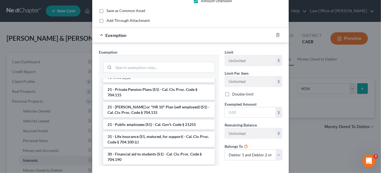
scroll to position [70, 0]
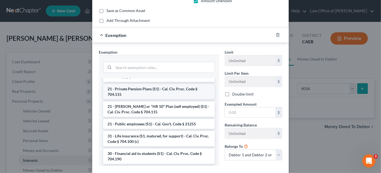
click at [192, 92] on li "21 - Private Pension Plans (S1) - Cal. Civ. Proc. Code § 704.115" at bounding box center [159, 91] width 112 height 15
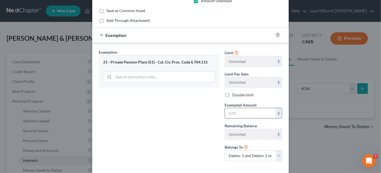
click at [240, 112] on input "text" at bounding box center [250, 113] width 50 height 10
type input "0.00"
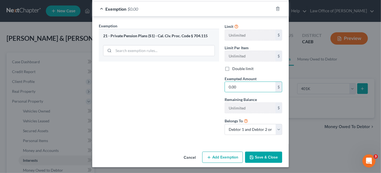
click at [226, 157] on button "Add Exemption" at bounding box center [222, 156] width 41 height 11
select select "2"
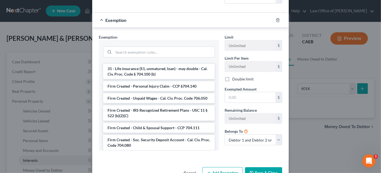
scroll to position [871, 0]
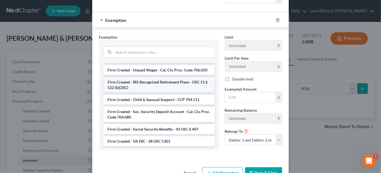
click at [167, 82] on li "Firm Created - IRS Recognized Retirement Plans - USC 11 § 522 (b)(2)(C)" at bounding box center [159, 84] width 112 height 15
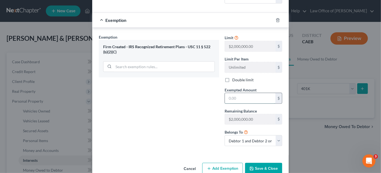
click at [239, 96] on input "text" at bounding box center [250, 98] width 50 height 10
type input "0.00"
click at [263, 167] on button "Save & Close" at bounding box center [263, 167] width 37 height 11
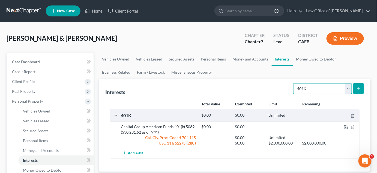
click at [350, 90] on select "Select Interest Type 401K Annuity Bond Education IRA Government Bond Government…" at bounding box center [322, 88] width 59 height 11
select select "ira"
click at [294, 83] on select "Select Interest Type 401K Annuity Bond Education IRA Government Bond Government…" at bounding box center [322, 88] width 59 height 11
click at [359, 89] on icon "submit" at bounding box center [358, 88] width 4 height 4
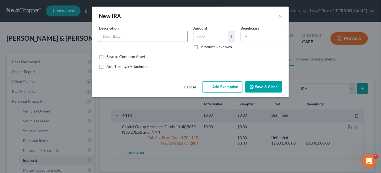
click at [124, 35] on input "text" at bounding box center [143, 36] width 88 height 10
type input "Empower IRA 2625 ($31,773.59 as of */*/*)"
click at [201, 46] on label "Amount Unknown" at bounding box center [216, 46] width 31 height 5
click at [203, 46] on input "Amount Unknown" at bounding box center [205, 46] width 4 height 4
checkbox input "true"
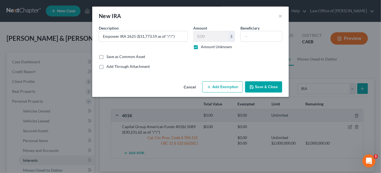
click at [226, 88] on button "Add Exemption" at bounding box center [222, 86] width 41 height 11
select select "2"
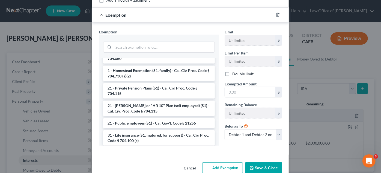
scroll to position [52, 0]
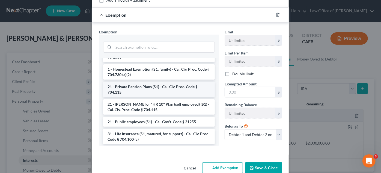
click at [183, 90] on li "21 - Private Pension Plans (S1) - Cal. Civ. Proc. Code § 704.115" at bounding box center [159, 89] width 112 height 15
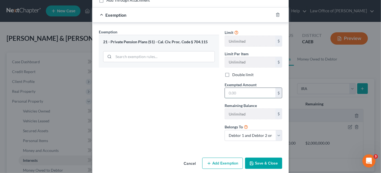
click at [244, 90] on input "text" at bounding box center [250, 93] width 50 height 10
click at [278, 15] on line "button" at bounding box center [278, 15] width 0 height 1
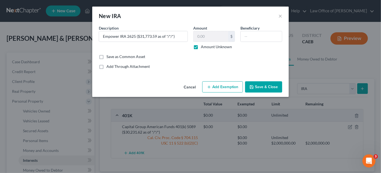
scroll to position [0, 0]
click at [226, 84] on button "Add Exemption" at bounding box center [222, 86] width 41 height 11
select select "2"
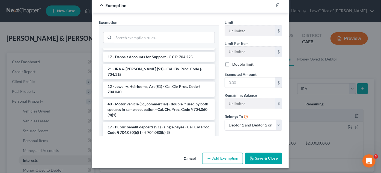
scroll to position [678, 0]
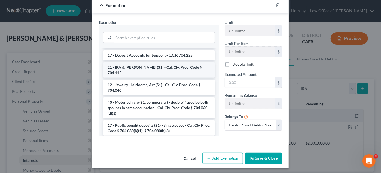
click at [189, 72] on li "21 - IRA & Roth IRA (S1) - Cal. Civ. Proc. Code § 704.115" at bounding box center [159, 69] width 112 height 15
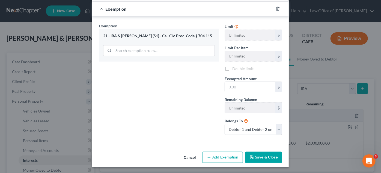
scroll to position [72, 0]
click at [242, 83] on input "text" at bounding box center [250, 87] width 50 height 10
type input "0.00"
click at [225, 159] on button "Add Exemption" at bounding box center [222, 156] width 41 height 11
select select "2"
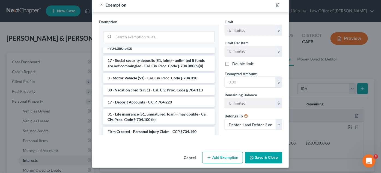
scroll to position [871, 0]
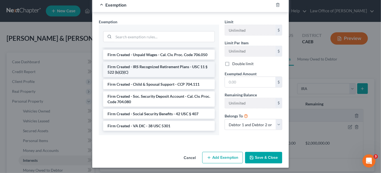
click at [158, 68] on li "Firm Created - IRS Recognized Retirement Plans - USC 11 § 522 (b)(2)(C)" at bounding box center [159, 69] width 112 height 15
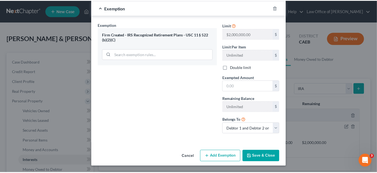
scroll to position [213, 0]
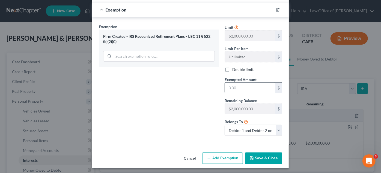
click at [246, 85] on input "text" at bounding box center [250, 87] width 50 height 10
type input "0.00"
click at [264, 152] on button "Save & Close" at bounding box center [263, 157] width 37 height 11
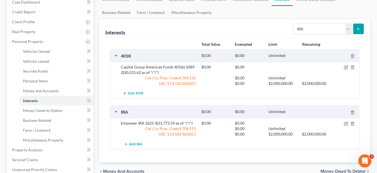
scroll to position [60, 0]
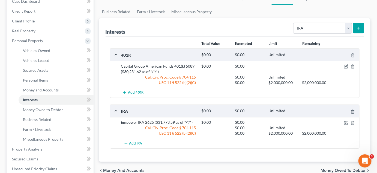
click at [240, 66] on div "$0.00" at bounding box center [250, 65] width 34 height 5
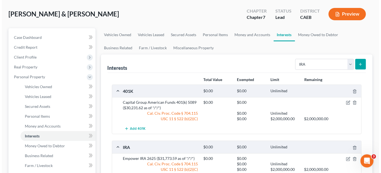
scroll to position [24, 0]
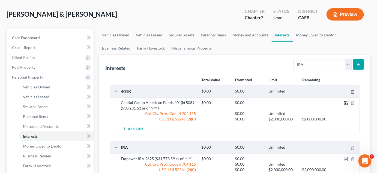
click at [346, 102] on icon "button" at bounding box center [346, 102] width 4 height 4
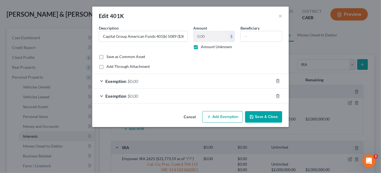
click at [164, 78] on div "Exemption $0.00" at bounding box center [182, 81] width 181 height 14
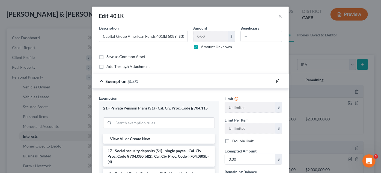
click at [276, 80] on polyline "button" at bounding box center [277, 80] width 3 height 0
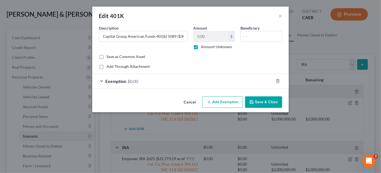
click at [225, 103] on button "Add Exemption" at bounding box center [222, 101] width 41 height 11
select select "2"
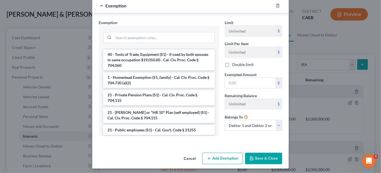
scroll to position [34, 0]
click at [183, 96] on li "21 - Private Pension Plans (S1) - Cal. Civ. Proc. Code § 704.115" at bounding box center [159, 97] width 112 height 15
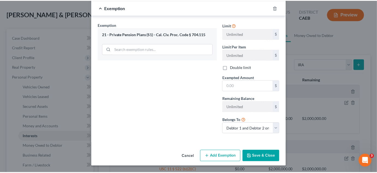
scroll to position [87, 0]
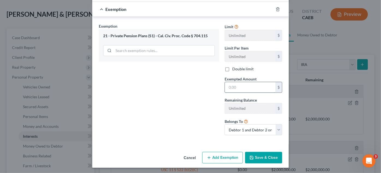
click at [234, 86] on input "text" at bounding box center [250, 87] width 50 height 10
type input "0.00"
click at [269, 160] on button "Save & Close" at bounding box center [263, 156] width 37 height 11
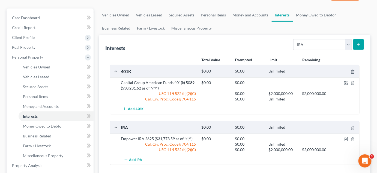
scroll to position [44, 0]
click at [349, 45] on select "Select Interest Type 401K Annuity Bond Education IRA Government Bond Government…" at bounding box center [322, 44] width 59 height 11
select select "annuity"
click at [294, 39] on select "Select Interest Type 401K Annuity Bond Education IRA Government Bond Government…" at bounding box center [322, 44] width 59 height 11
click at [361, 44] on icon "submit" at bounding box center [358, 45] width 4 height 4
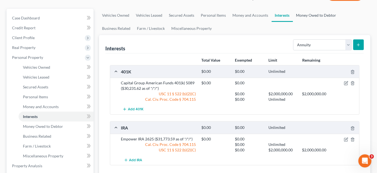
click at [316, 11] on link "Money Owed to Debtor" at bounding box center [316, 15] width 47 height 13
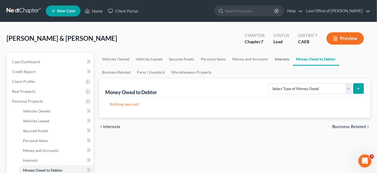
click at [287, 58] on link "Interests" at bounding box center [282, 58] width 21 height 13
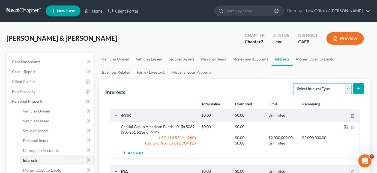
click at [329, 88] on select "Select Interest Type 401K Annuity Bond Education IRA Government Bond Government…" at bounding box center [322, 88] width 59 height 11
select select "annuity"
click at [294, 83] on select "Select Interest Type 401K Annuity Bond Education IRA Government Bond Government…" at bounding box center [322, 88] width 59 height 11
click at [360, 89] on icon "submit" at bounding box center [358, 88] width 4 height 4
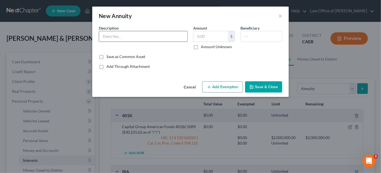
click at [130, 35] on input "text" at bounding box center [143, 36] width 88 height 10
type input "DE Pension Local 13 1549 ($4,588.00 as of */*/*)"
click at [201, 46] on label "Amount Unknown" at bounding box center [216, 46] width 31 height 5
click at [203, 46] on input "Amount Unknown" at bounding box center [205, 46] width 4 height 4
checkbox input "true"
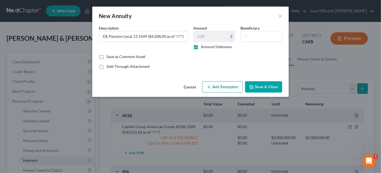
click at [231, 86] on button "Add Exemption" at bounding box center [222, 86] width 41 height 11
select select "2"
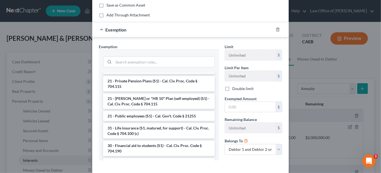
scroll to position [73, 0]
click at [183, 84] on li "21 - Private Pension Plans (S1) - Cal. Civ. Proc. Code § 704.115" at bounding box center [159, 82] width 112 height 15
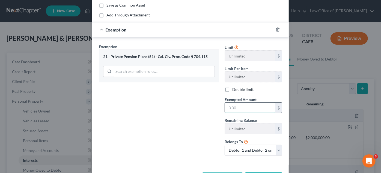
click at [239, 107] on input "text" at bounding box center [250, 107] width 50 height 10
type input "0.00"
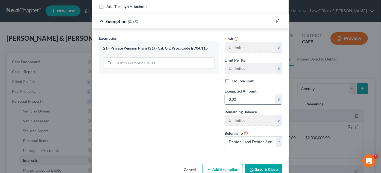
scroll to position [72, 0]
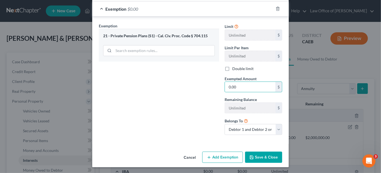
click at [228, 152] on button "Add Exemption" at bounding box center [222, 156] width 41 height 11
select select "2"
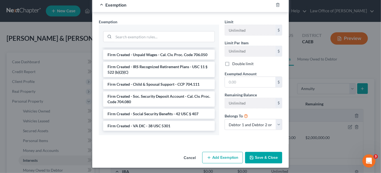
scroll to position [871, 0]
click at [157, 69] on li "Firm Created - IRS Recognized Retirement Plans - USC 11 § 522 (b)(2)(C)" at bounding box center [159, 69] width 112 height 15
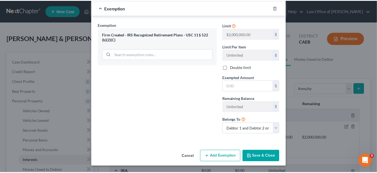
scroll to position [213, 0]
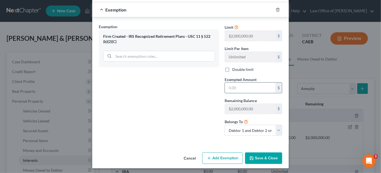
click at [244, 87] on input "text" at bounding box center [250, 87] width 50 height 10
type input "0.00"
click at [269, 152] on button "Save & Close" at bounding box center [263, 157] width 37 height 11
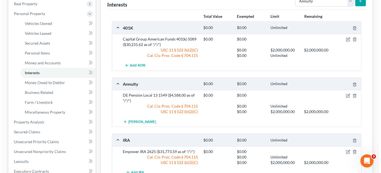
scroll to position [89, 0]
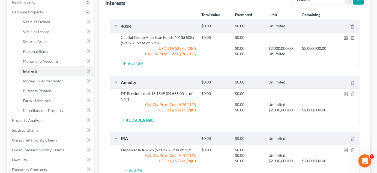
click at [141, 118] on span "Add Annuity" at bounding box center [141, 120] width 28 height 4
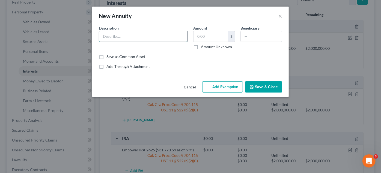
click at [124, 38] on input "text" at bounding box center [143, 36] width 88 height 10
type input "Laborer Local 185 5385"
click at [201, 47] on label "Amount Unknown" at bounding box center [216, 46] width 31 height 5
click at [203, 47] on input "Amount Unknown" at bounding box center [205, 46] width 4 height 4
checkbox input "true"
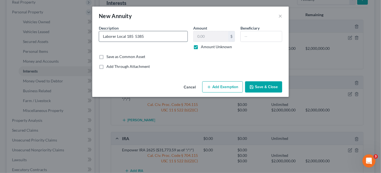
click at [153, 37] on input "Laborer Local 185 5385" at bounding box center [143, 36] width 88 height 10
type input "Laborer Local 185 5385 ($70,446.00 as of */*/*)"
click at [232, 87] on button "Add Exemption" at bounding box center [222, 86] width 41 height 11
select select "2"
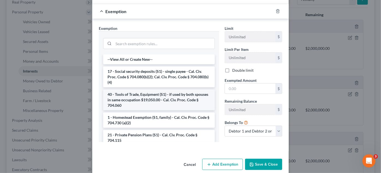
click at [175, 100] on li "40 - Tools of Trade, Equipment (S1) - if used by both spouses in same occupatio…" at bounding box center [159, 99] width 112 height 21
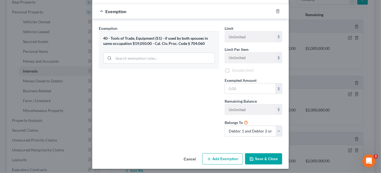
scroll to position [72, 0]
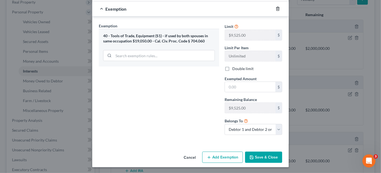
click at [277, 10] on icon "button" at bounding box center [278, 9] width 4 height 4
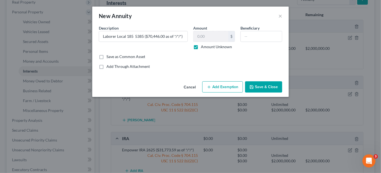
click at [222, 84] on button "Add Exemption" at bounding box center [222, 86] width 41 height 11
select select "2"
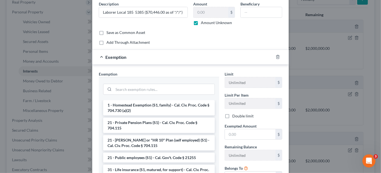
scroll to position [62, 0]
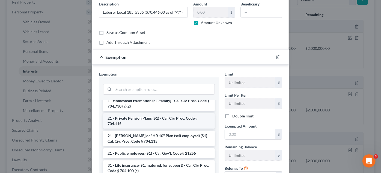
click at [164, 122] on li "21 - Private Pension Plans (S1) - Cal. Civ. Proc. Code § 704.115" at bounding box center [159, 120] width 112 height 15
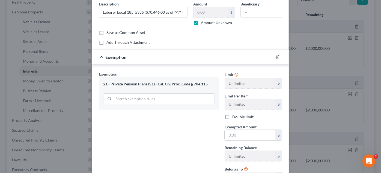
click at [240, 134] on input "text" at bounding box center [250, 135] width 50 height 10
type input "0.00"
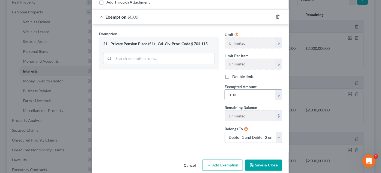
scroll to position [72, 0]
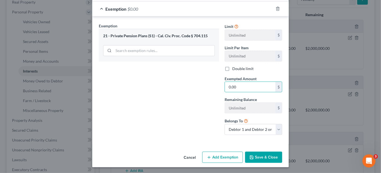
click at [224, 154] on button "Add Exemption" at bounding box center [222, 156] width 41 height 11
select select "2"
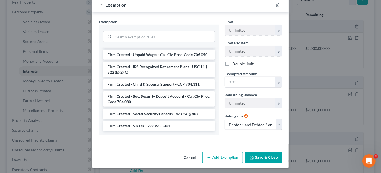
scroll to position [871, 0]
click at [171, 70] on li "Firm Created - IRS Recognized Retirement Plans - USC 11 § 522 (b)(2)(C)" at bounding box center [159, 69] width 112 height 15
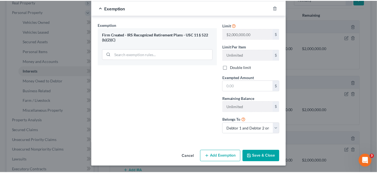
scroll to position [213, 0]
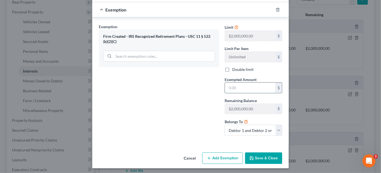
click at [242, 83] on input "text" at bounding box center [250, 87] width 50 height 10
type input "0.00"
click at [264, 156] on button "Save & Close" at bounding box center [263, 157] width 37 height 11
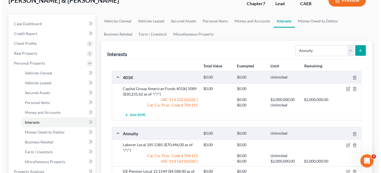
scroll to position [0, 0]
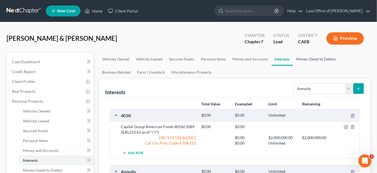
click at [312, 59] on link "Money Owed to Debtor" at bounding box center [316, 58] width 47 height 13
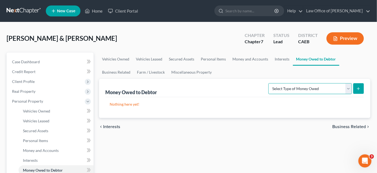
click at [331, 88] on select "Select Type of Money Owed Accounts Receivable Alimony Child Support Claims Agai…" at bounding box center [311, 88] width 84 height 11
select select "expected_tax_refund"
click at [270, 83] on select "Select Type of Money Owed Accounts Receivable Alimony Child Support Claims Agai…" at bounding box center [311, 88] width 84 height 11
click at [359, 88] on line "submit" at bounding box center [359, 88] width 2 height 0
select select "0"
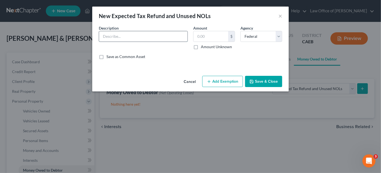
click at [126, 38] on input "text" at bounding box center [143, 36] width 88 height 10
type input "2025 Income Tax Refunds"
click at [201, 45] on label "Amount Unknown" at bounding box center [216, 46] width 31 height 5
click at [203, 45] on input "Amount Unknown" at bounding box center [205, 46] width 4 height 4
checkbox input "true"
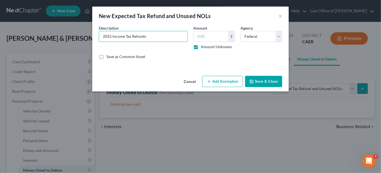
type input "0.00"
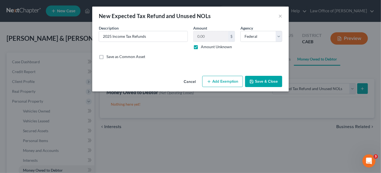
click at [266, 79] on button "Save & Close" at bounding box center [263, 81] width 37 height 11
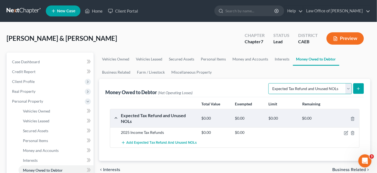
click at [349, 90] on select "Select Type of Money Owed Accounts Receivable Alimony Child Support Claims Agai…" at bounding box center [311, 88] width 84 height 11
select select "unpaid_wages"
click at [270, 83] on select "Select Type of Money Owed Accounts Receivable Alimony Child Support Claims Agai…" at bounding box center [311, 88] width 84 height 11
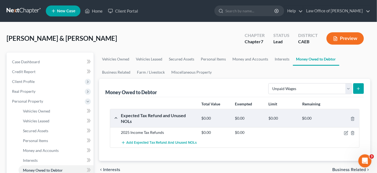
click at [358, 89] on icon "submit" at bounding box center [358, 88] width 4 height 4
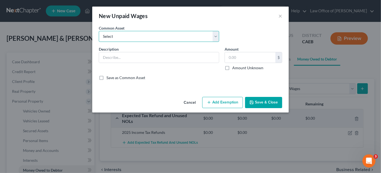
click at [132, 35] on select "Select Accrued Earnings Accrued Holiday Pay $________ Accrued Cumulative Time O…" at bounding box center [159, 36] width 120 height 11
select select "4"
click at [99, 31] on select "Select Accrued Earnings Accrued Holiday Pay $________ Accrued Cumulative Time O…" at bounding box center [159, 36] width 120 height 11
type input "Accrued Earnings $______"
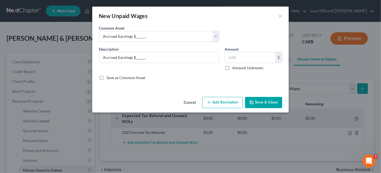
click at [225, 102] on button "Add Exemption" at bounding box center [222, 102] width 41 height 11
select select "2"
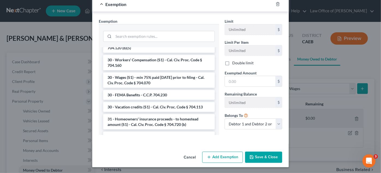
scroll to position [615, 0]
click at [155, 81] on li "30 - Wages (S1) - min 75% paid within 30 days prior to filing - Cal. Civ. Proc.…" at bounding box center [159, 79] width 112 height 15
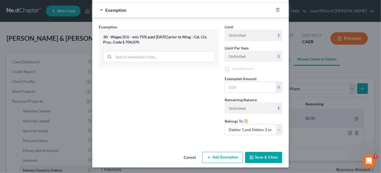
scroll to position [87, 0]
click at [227, 155] on button "Add Exemption" at bounding box center [222, 156] width 41 height 11
select select "2"
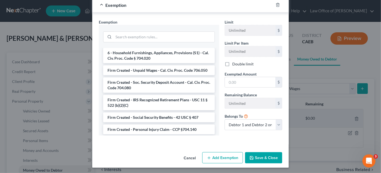
scroll to position [833, 0]
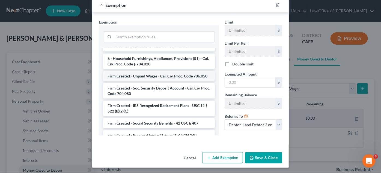
click at [163, 77] on li "Firm Created - Unpaid Wages - Cal. Civ. Proc. Code 706.050" at bounding box center [159, 76] width 112 height 10
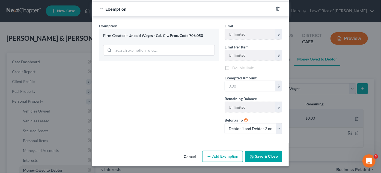
scroll to position [229, 0]
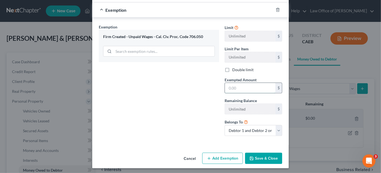
click at [245, 85] on input "text" at bounding box center [250, 88] width 50 height 10
type input "0.00"
click at [269, 153] on button "Save & Close" at bounding box center [263, 157] width 37 height 11
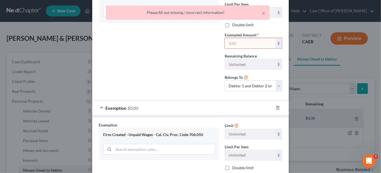
scroll to position [115, 0]
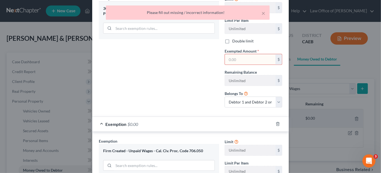
click at [252, 57] on input "text" at bounding box center [250, 59] width 50 height 10
type input "0.00"
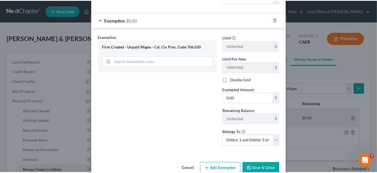
scroll to position [229, 0]
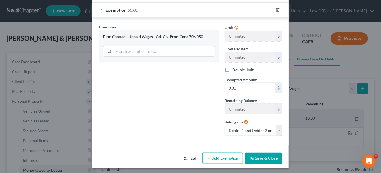
click at [269, 157] on button "Save & Close" at bounding box center [263, 157] width 37 height 11
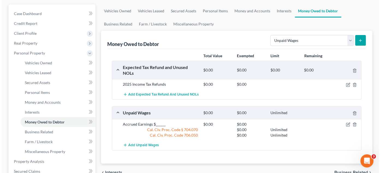
scroll to position [52, 0]
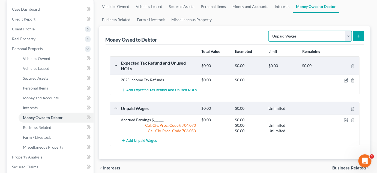
click at [351, 38] on select "Select Type of Money Owed Accounts Receivable Alimony Child Support Claims Agai…" at bounding box center [311, 36] width 84 height 11
select select "disability_benefits"
click at [270, 31] on select "Select Type of Money Owed Accounts Receivable Alimony Child Support Claims Agai…" at bounding box center [311, 36] width 84 height 11
click at [358, 37] on icon "submit" at bounding box center [358, 36] width 4 height 4
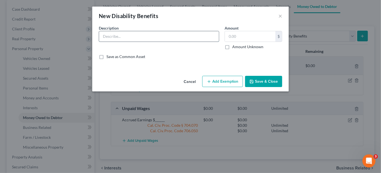
click at [137, 36] on input "text" at bounding box center [159, 36] width 120 height 10
type input "Social Security Disability Benefits TBD"
click at [232, 47] on label "Amount Unknown" at bounding box center [247, 46] width 31 height 5
click at [234, 47] on input "Amount Unknown" at bounding box center [236, 46] width 4 height 4
checkbox input "true"
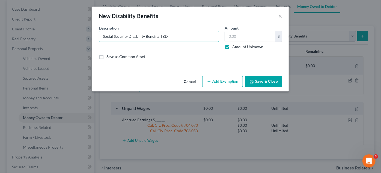
type input "0.00"
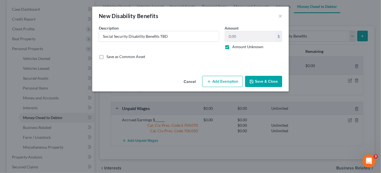
click at [229, 80] on button "Add Exemption" at bounding box center [222, 81] width 41 height 11
select select "2"
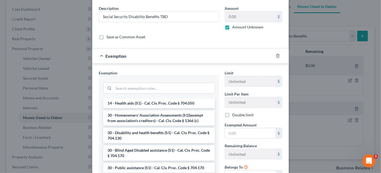
scroll to position [377, 0]
click at [188, 141] on li "30 - Disability and health benefits (S1) - Cal. Civ. Proc. Code § 704.130" at bounding box center [159, 134] width 112 height 15
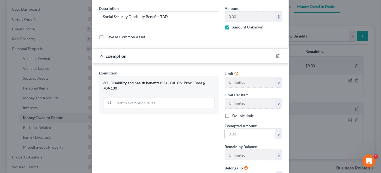
click at [245, 132] on input "text" at bounding box center [250, 134] width 50 height 10
type input "0.00"
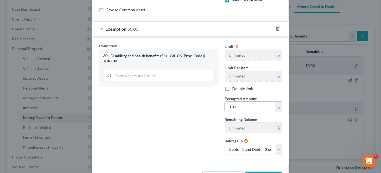
scroll to position [67, 0]
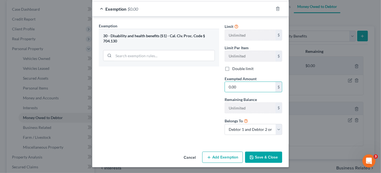
click at [228, 151] on button "Add Exemption" at bounding box center [222, 156] width 41 height 11
select select "2"
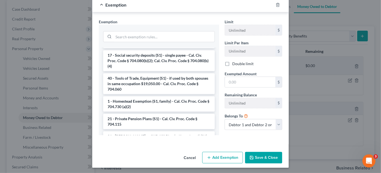
scroll to position [0, 0]
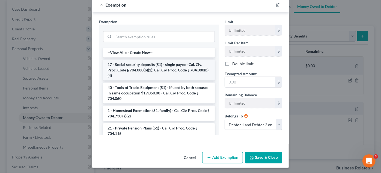
click at [186, 67] on li "17 - Social security deposits (S1) - single payee - Cal. Civ. Proc. Code § 704.…" at bounding box center [159, 70] width 112 height 21
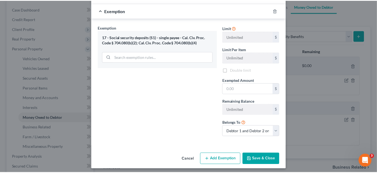
scroll to position [208, 0]
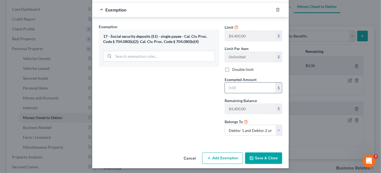
click at [256, 87] on input "text" at bounding box center [250, 87] width 50 height 10
type input "0.00"
click at [269, 156] on button "Save & Close" at bounding box center [263, 157] width 37 height 11
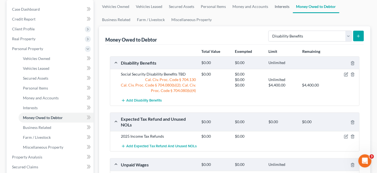
click at [281, 6] on link "Interests" at bounding box center [282, 6] width 21 height 13
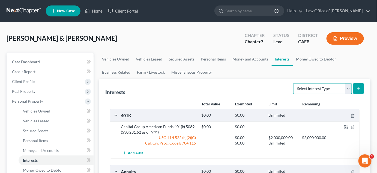
click at [349, 89] on select "Select Interest Type 401K Annuity Bond Education IRA Government Bond Government…" at bounding box center [322, 88] width 59 height 11
select select "term_life_insurance"
click at [294, 83] on select "Select Interest Type 401K Annuity Bond Education IRA Government Bond Government…" at bounding box center [322, 88] width 59 height 11
click at [360, 89] on icon "submit" at bounding box center [358, 88] width 4 height 4
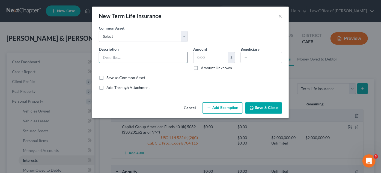
click at [128, 57] on input "text" at bounding box center [143, 57] width 88 height 10
click at [126, 58] on input "Health Ins. - Blue Cross" at bounding box center [143, 57] width 88 height 10
click at [124, 58] on input "Health Ins. - Blue Cross" at bounding box center [143, 57] width 88 height 10
type input "Health Ins. - Anthem/Blue Cross"
click at [210, 55] on input "text" at bounding box center [211, 57] width 35 height 10
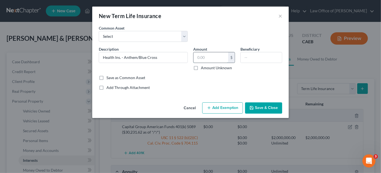
click at [208, 57] on input "text" at bounding box center [211, 57] width 35 height 10
type input "0.00"
click at [224, 108] on button "Add Exemption" at bounding box center [222, 107] width 41 height 11
select select "2"
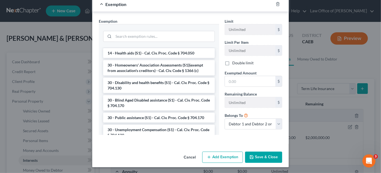
scroll to position [378, 0]
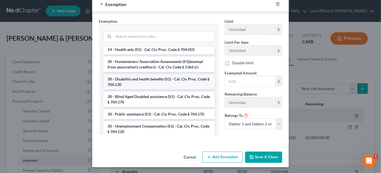
click at [153, 86] on li "30 - Disability and health benefits (S1) - Cal. Civ. Proc. Code § 704.130" at bounding box center [159, 81] width 112 height 15
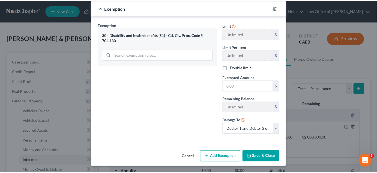
scroll to position [93, 0]
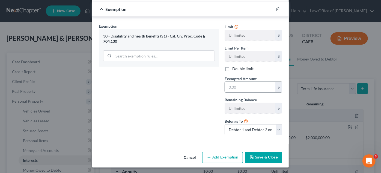
click at [242, 85] on input "text" at bounding box center [250, 87] width 50 height 10
type input "0.00"
click at [268, 156] on button "Save & Close" at bounding box center [263, 156] width 37 height 11
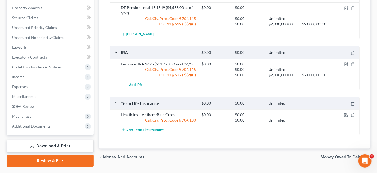
scroll to position [215, 0]
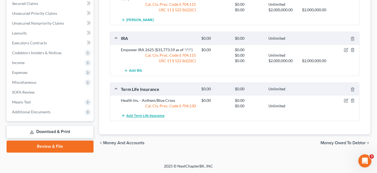
click at [149, 114] on span "Add Term Life Insurance" at bounding box center [146, 116] width 38 height 4
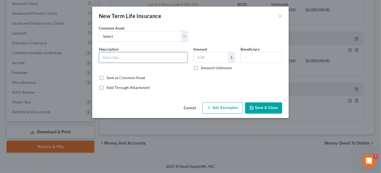
click at [139, 58] on input "text" at bounding box center [143, 57] width 88 height 10
type input "Vehicle Ins. - Geico"
click at [214, 55] on input "text" at bounding box center [211, 57] width 35 height 10
type input "0.00"
click at [267, 107] on button "Save & Close" at bounding box center [263, 107] width 37 height 11
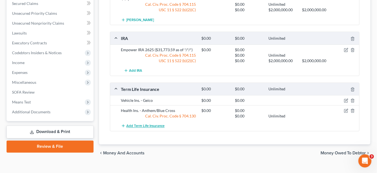
click at [156, 124] on span "Add Term Life Insurance" at bounding box center [146, 126] width 38 height 4
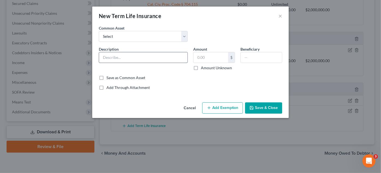
click at [146, 57] on input "text" at bounding box center [143, 57] width 88 height 10
type input "Homeowners Ins. - GEICO"
click at [210, 57] on input "text" at bounding box center [211, 57] width 35 height 10
type input "0.00"
click at [267, 108] on button "Save & Close" at bounding box center [263, 107] width 37 height 11
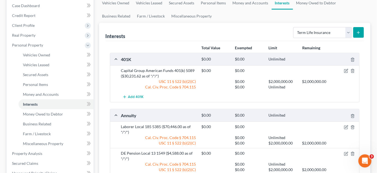
scroll to position [45, 0]
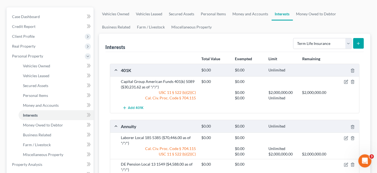
click at [333, 26] on ul "Vehicles Owned Vehicles Leased Secured Assets Personal Items Money and Accounts…" at bounding box center [235, 20] width 272 height 26
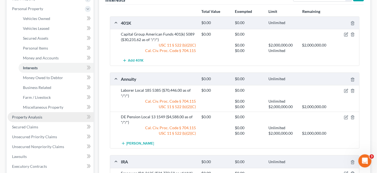
click at [49, 116] on link "Property Analysis" at bounding box center [51, 117] width 86 height 10
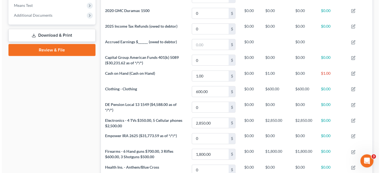
scroll to position [214, 0]
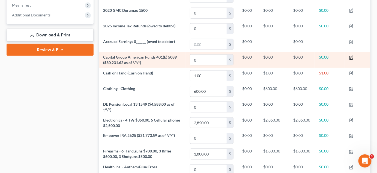
click at [354, 57] on icon "button" at bounding box center [351, 57] width 4 height 4
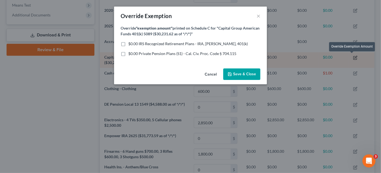
scroll to position [88, 274]
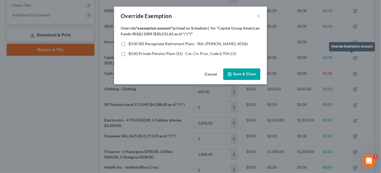
click at [128, 43] on label "$0.00 IRS Recognized Retirement Plans - IRA, ROTH IRA, 401(k)" at bounding box center [188, 43] width 120 height 5
click at [130, 43] on input "$0.00 IRS Recognized Retirement Plans - IRA, ROTH IRA, 401(k)" at bounding box center [132, 43] width 4 height 4
checkbox input "true"
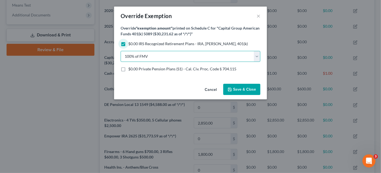
click at [125, 57] on select "100% of FMV Unknown Other" at bounding box center [191, 56] width 140 height 11
click at [139, 51] on select "100% of FMV Unknown Other" at bounding box center [191, 56] width 140 height 11
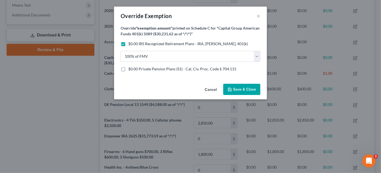
click at [128, 70] on label "$0.00 Private Pension Plans (S1) - Cal. Civ. Proc. Code § 704.115" at bounding box center [182, 68] width 108 height 5
click at [130, 70] on input "$0.00 Private Pension Plans (S1) - Cal. Civ. Proc. Code § 704.115" at bounding box center [132, 68] width 4 height 4
checkbox input "true"
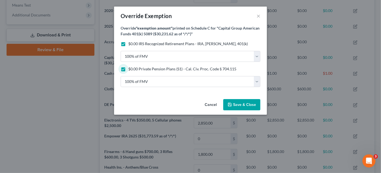
click at [246, 105] on span "Save & Close" at bounding box center [244, 104] width 23 height 5
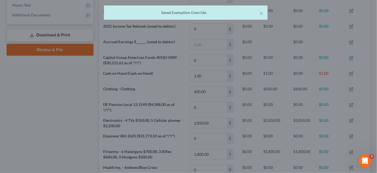
scroll to position [87, 272]
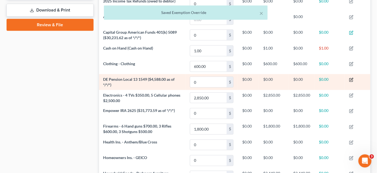
click at [353, 79] on icon "button" at bounding box center [351, 80] width 4 height 4
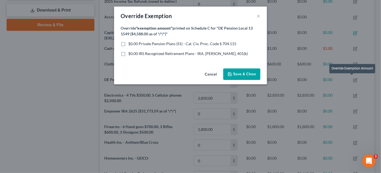
click at [128, 43] on label "$0.00 Private Pension Plans (S1) - Cal. Civ. Proc. Code § 704.115" at bounding box center [182, 43] width 108 height 5
click at [130, 43] on input "$0.00 Private Pension Plans (S1) - Cal. Civ. Proc. Code § 704.115" at bounding box center [132, 43] width 4 height 4
checkbox input "true"
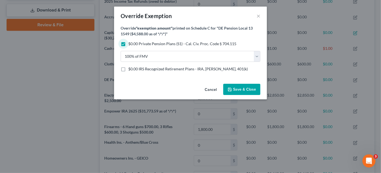
click at [128, 68] on label "$0.00 IRS Recognized Retirement Plans - IRA, ROTH IRA, 401(k)" at bounding box center [188, 68] width 120 height 5
click at [130, 68] on input "$0.00 IRS Recognized Retirement Plans - IRA, ROTH IRA, 401(k)" at bounding box center [132, 68] width 4 height 4
checkbox input "true"
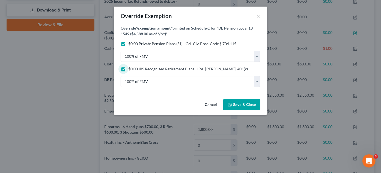
click at [247, 107] on button "Save & Close" at bounding box center [241, 104] width 37 height 11
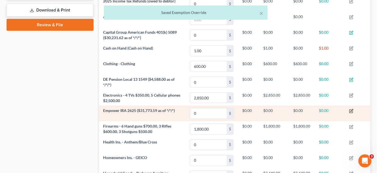
click at [353, 110] on icon "button" at bounding box center [351, 111] width 4 height 4
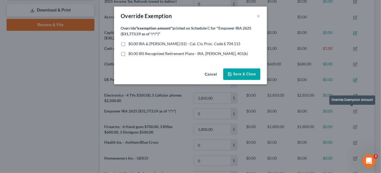
click at [128, 45] on label "$0.00 IRA & Roth IRA (S1) - Cal. Civ. Proc. Code § 704.115" at bounding box center [184, 43] width 112 height 5
click at [130, 44] on input "$0.00 IRA & Roth IRA (S1) - Cal. Civ. Proc. Code § 704.115" at bounding box center [132, 43] width 4 height 4
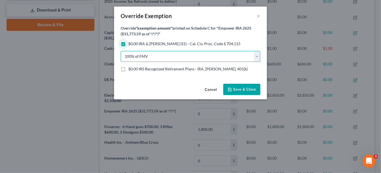
click at [126, 58] on select "100% of FMV Unknown Other" at bounding box center [191, 56] width 140 height 11
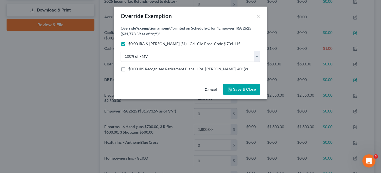
click at [128, 44] on label "$0.00 IRA & Roth IRA (S1) - Cal. Civ. Proc. Code § 704.115" at bounding box center [184, 43] width 112 height 5
click at [130, 44] on input "$0.00 IRA & Roth IRA (S1) - Cal. Civ. Proc. Code § 704.115" at bounding box center [132, 43] width 4 height 4
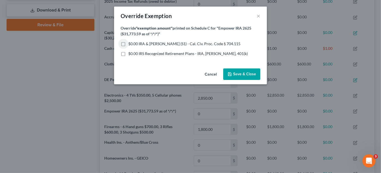
click at [128, 41] on label "$0.00 IRA & Roth IRA (S1) - Cal. Civ. Proc. Code § 704.115" at bounding box center [184, 43] width 112 height 5
click at [130, 41] on input "$0.00 IRA & Roth IRA (S1) - Cal. Civ. Proc. Code § 704.115" at bounding box center [132, 43] width 4 height 4
checkbox input "true"
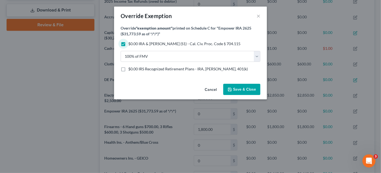
click at [128, 71] on label "$0.00 IRS Recognized Retirement Plans - IRA, ROTH IRA, 401(k)" at bounding box center [188, 68] width 120 height 5
click at [130, 70] on input "$0.00 IRS Recognized Retirement Plans - IRA, ROTH IRA, 401(k)" at bounding box center [132, 68] width 4 height 4
checkbox input "true"
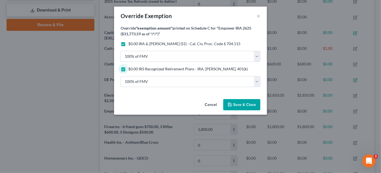
click at [248, 103] on span "Save & Close" at bounding box center [244, 104] width 23 height 5
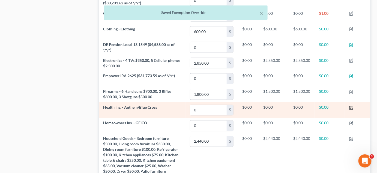
click at [353, 106] on icon "button" at bounding box center [352, 107] width 2 height 2
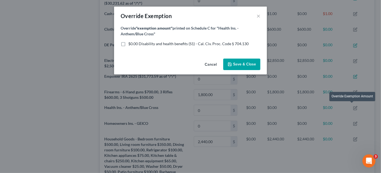
click at [128, 44] on label "$0.00 Disability and health benefits (S1) - Cal. Civ. Proc. Code § 704.130" at bounding box center [188, 43] width 120 height 5
click at [130, 44] on input "$0.00 Disability and health benefits (S1) - Cal. Civ. Proc. Code § 704.130" at bounding box center [132, 43] width 4 height 4
checkbox input "true"
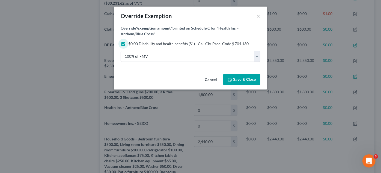
click at [242, 77] on span "Save & Close" at bounding box center [244, 79] width 23 height 5
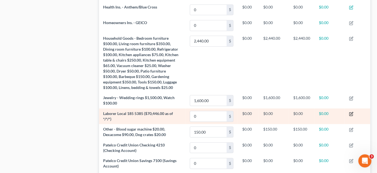
click at [353, 111] on icon "button" at bounding box center [351, 113] width 4 height 4
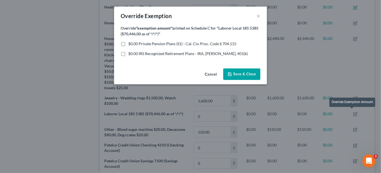
click at [128, 42] on label "$0.00 Private Pension Plans (S1) - Cal. Civ. Proc. Code § 704.115" at bounding box center [182, 43] width 108 height 5
click at [130, 42] on input "$0.00 Private Pension Plans (S1) - Cal. Civ. Proc. Code § 704.115" at bounding box center [132, 43] width 4 height 4
checkbox input "true"
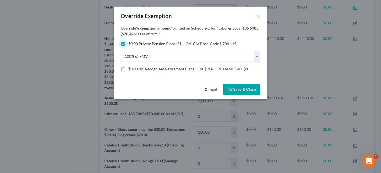
click at [128, 69] on label "$0.00 IRS Recognized Retirement Plans - IRA, ROTH IRA, 401(k)" at bounding box center [188, 68] width 120 height 5
click at [130, 69] on input "$0.00 IRS Recognized Retirement Plans - IRA, ROTH IRA, 401(k)" at bounding box center [132, 68] width 4 height 4
checkbox input "true"
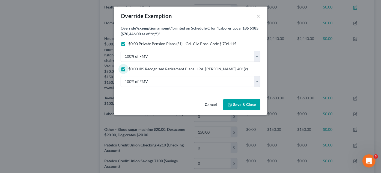
click at [246, 104] on span "Save & Close" at bounding box center [244, 104] width 23 height 5
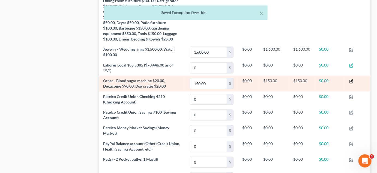
click at [354, 79] on icon "button" at bounding box center [351, 81] width 4 height 4
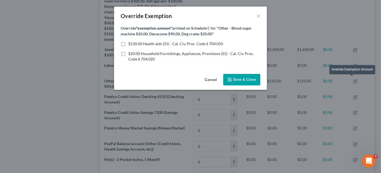
click at [128, 43] on label "$130.00 Health aids (S1) - Cal. Civ. Proc. Code § 704.050" at bounding box center [175, 43] width 95 height 5
click at [130, 43] on input "$130.00 Health aids (S1) - Cal. Civ. Proc. Code § 704.050" at bounding box center [132, 43] width 4 height 4
checkbox input "true"
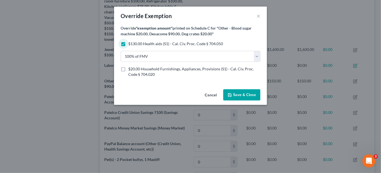
click at [244, 93] on span "Save & Close" at bounding box center [244, 94] width 23 height 5
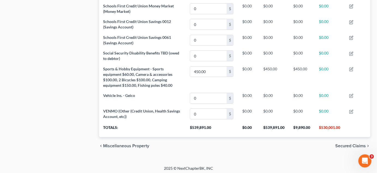
click at [353, 143] on span "Secured Claims" at bounding box center [350, 145] width 31 height 4
